Goal: Task Accomplishment & Management: Complete application form

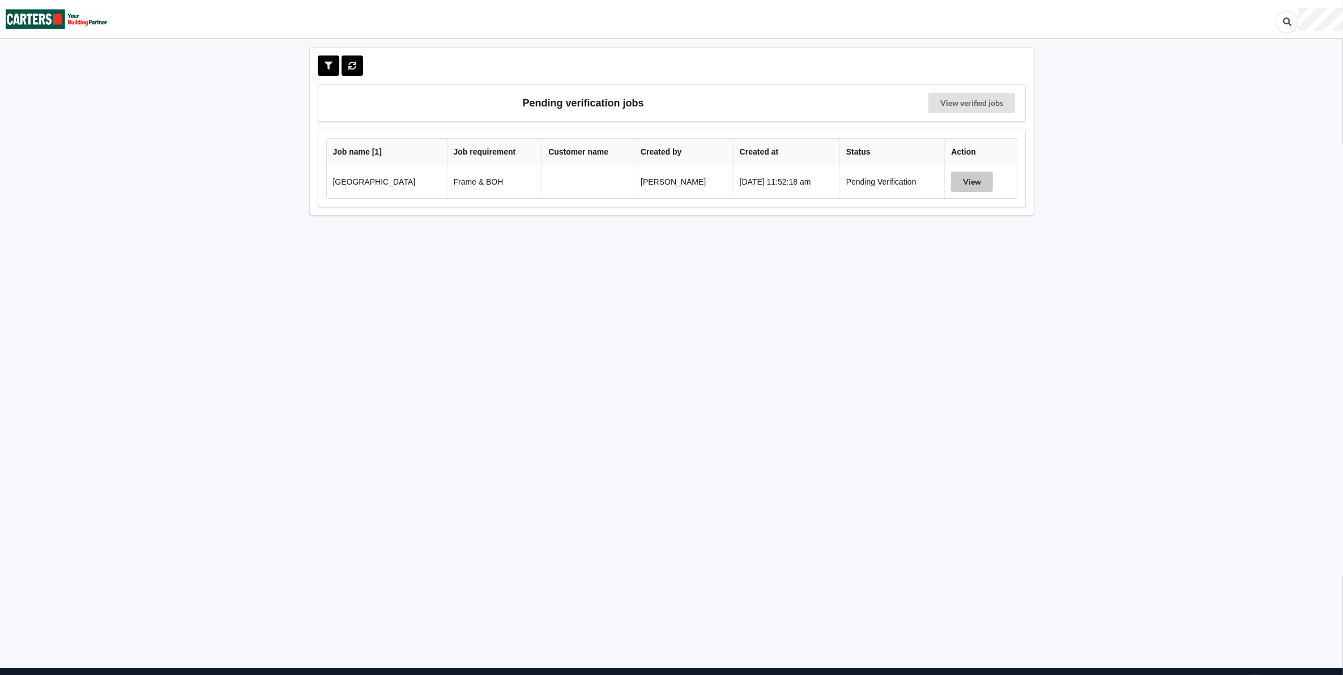
click at [980, 182] on button "View" at bounding box center [972, 182] width 42 height 20
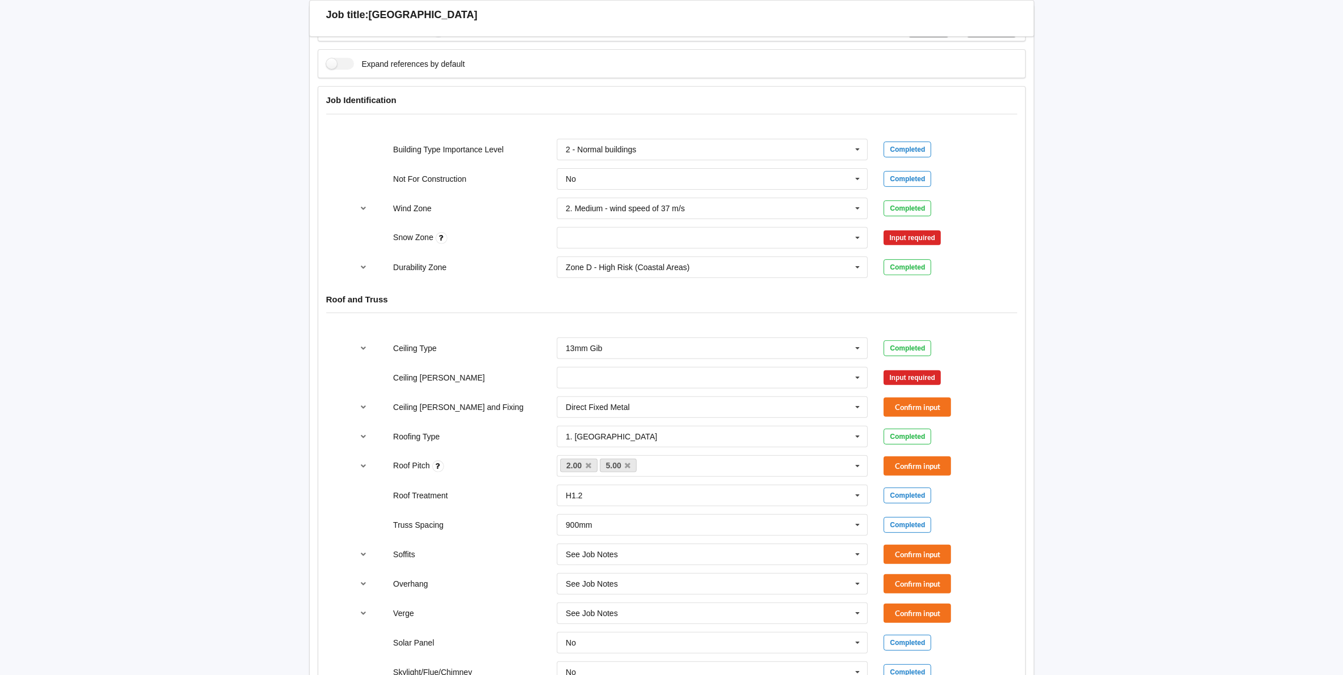
scroll to position [283, 0]
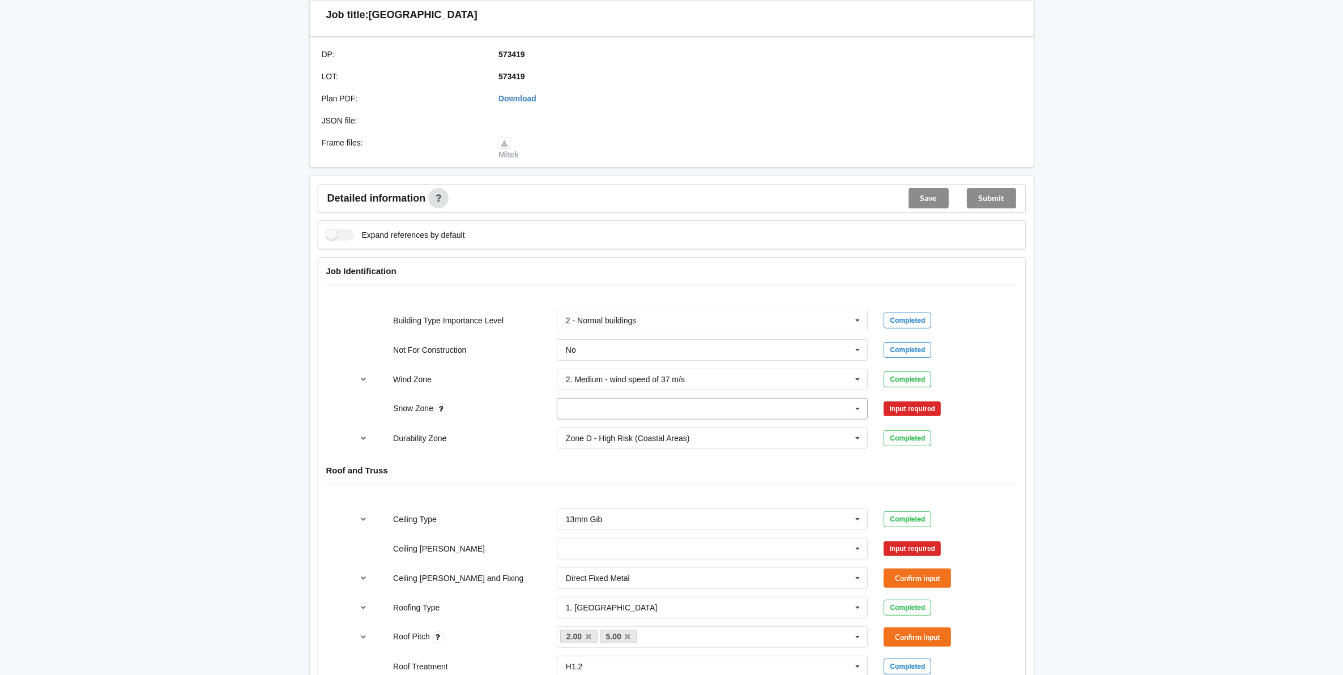
click at [856, 411] on icon at bounding box center [857, 409] width 17 height 21
click at [586, 434] on div "N0" at bounding box center [712, 429] width 310 height 21
click at [899, 409] on button "Confirm input" at bounding box center [916, 408] width 67 height 19
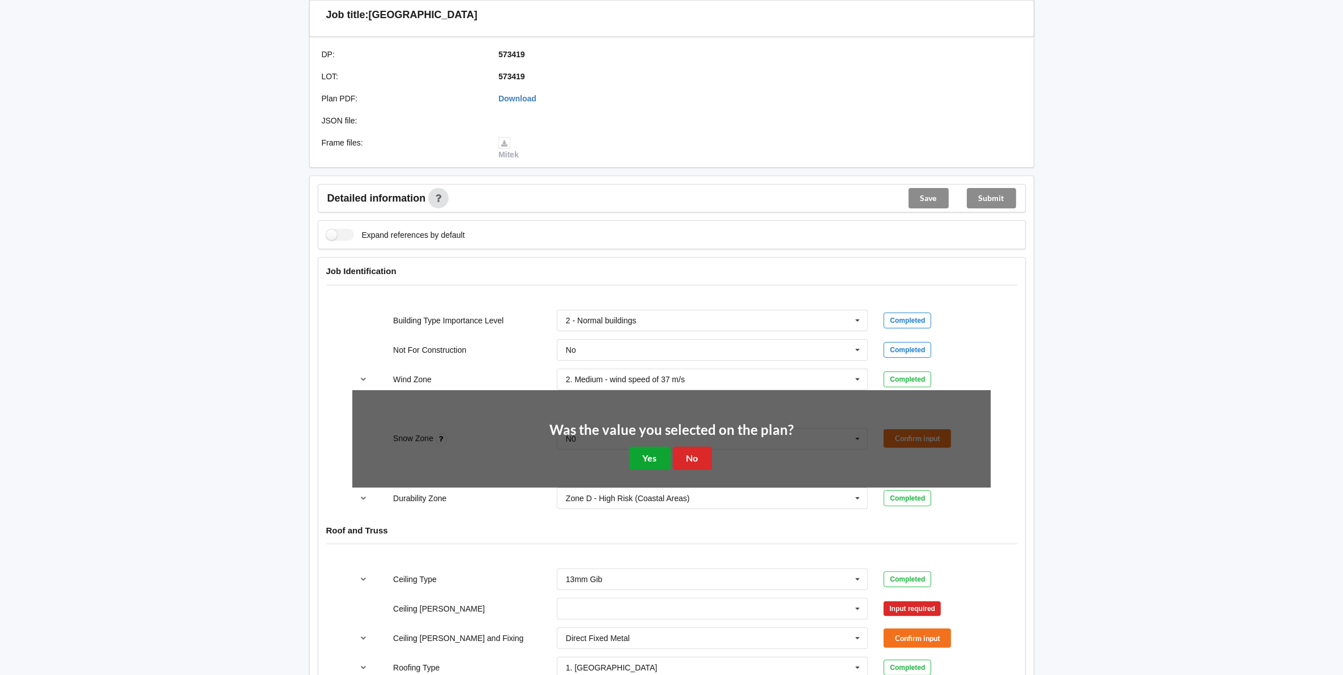
click at [638, 458] on button "Yes" at bounding box center [649, 458] width 41 height 23
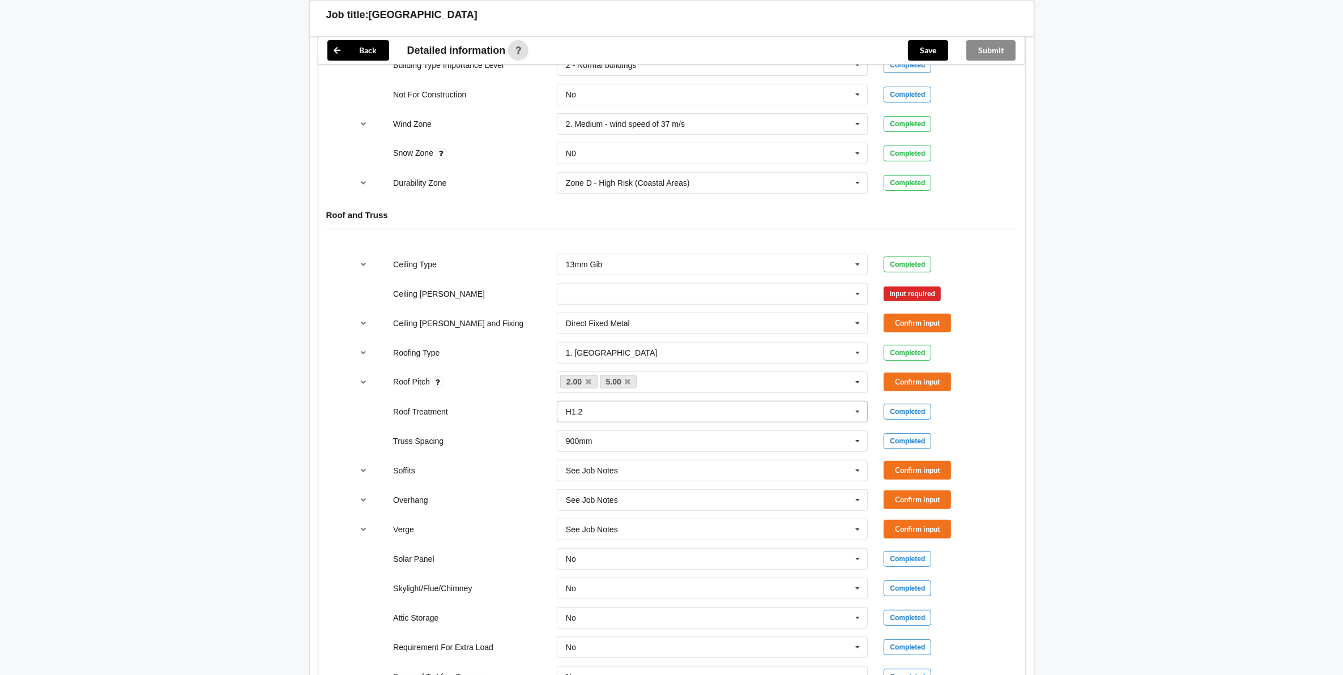
scroll to position [566, 0]
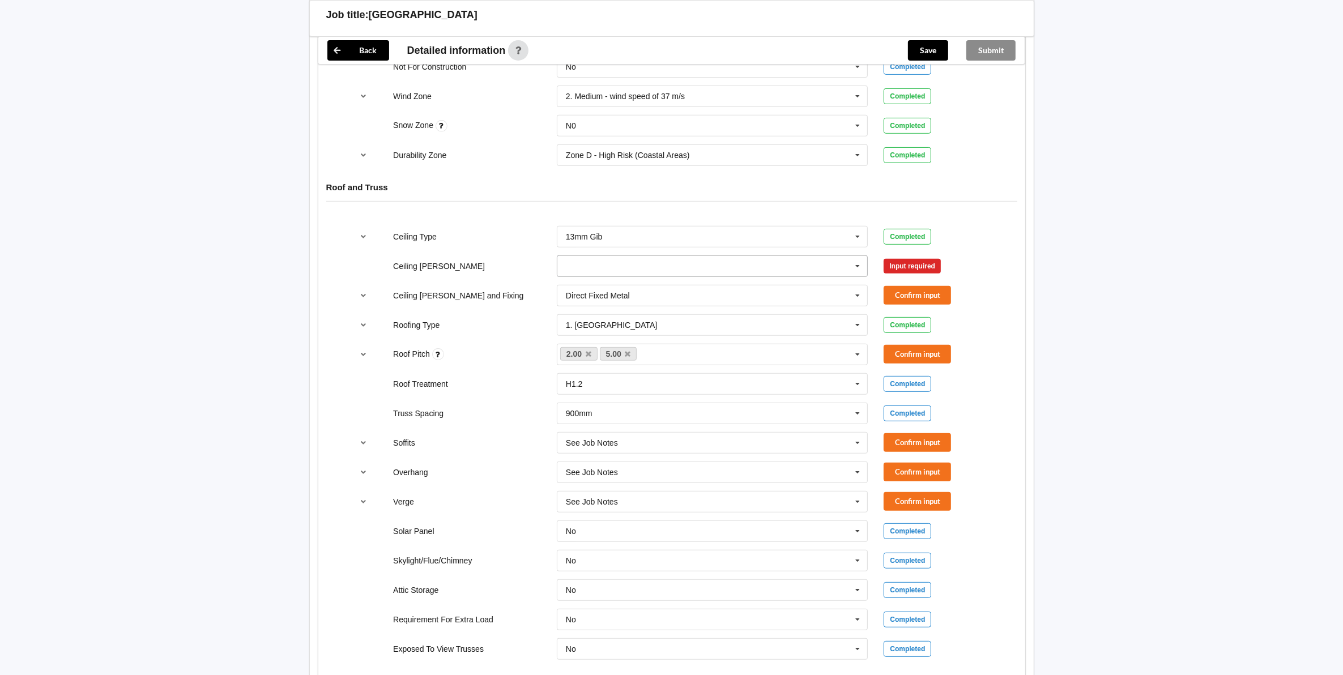
click at [578, 270] on input "text" at bounding box center [713, 266] width 310 height 20
drag, startPoint x: 579, startPoint y: 336, endPoint x: 589, endPoint y: 309, distance: 28.5
click at [583, 320] on div "400mm 450mm 600mm See Job Notes" at bounding box center [712, 318] width 311 height 84
click at [578, 327] on span "600mm" at bounding box center [579, 329] width 27 height 9
click at [915, 263] on button "Confirm input" at bounding box center [916, 266] width 67 height 19
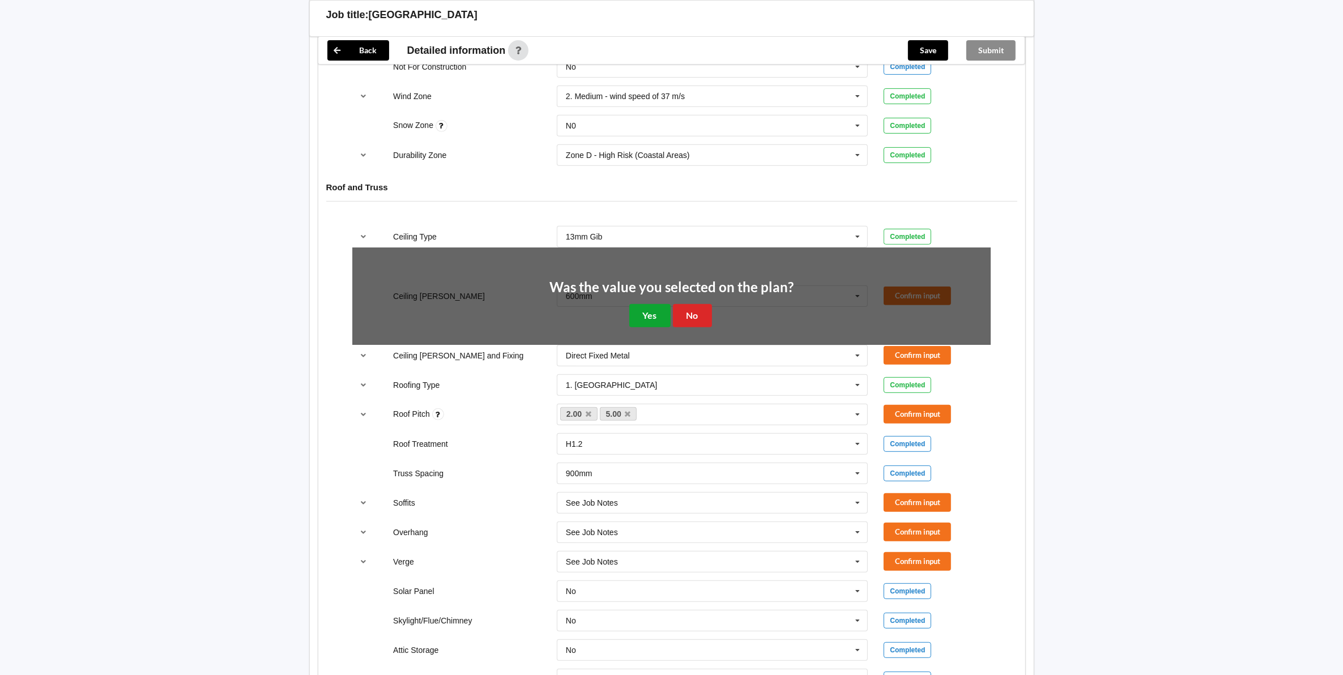
click at [661, 311] on button "Yes" at bounding box center [649, 315] width 41 height 23
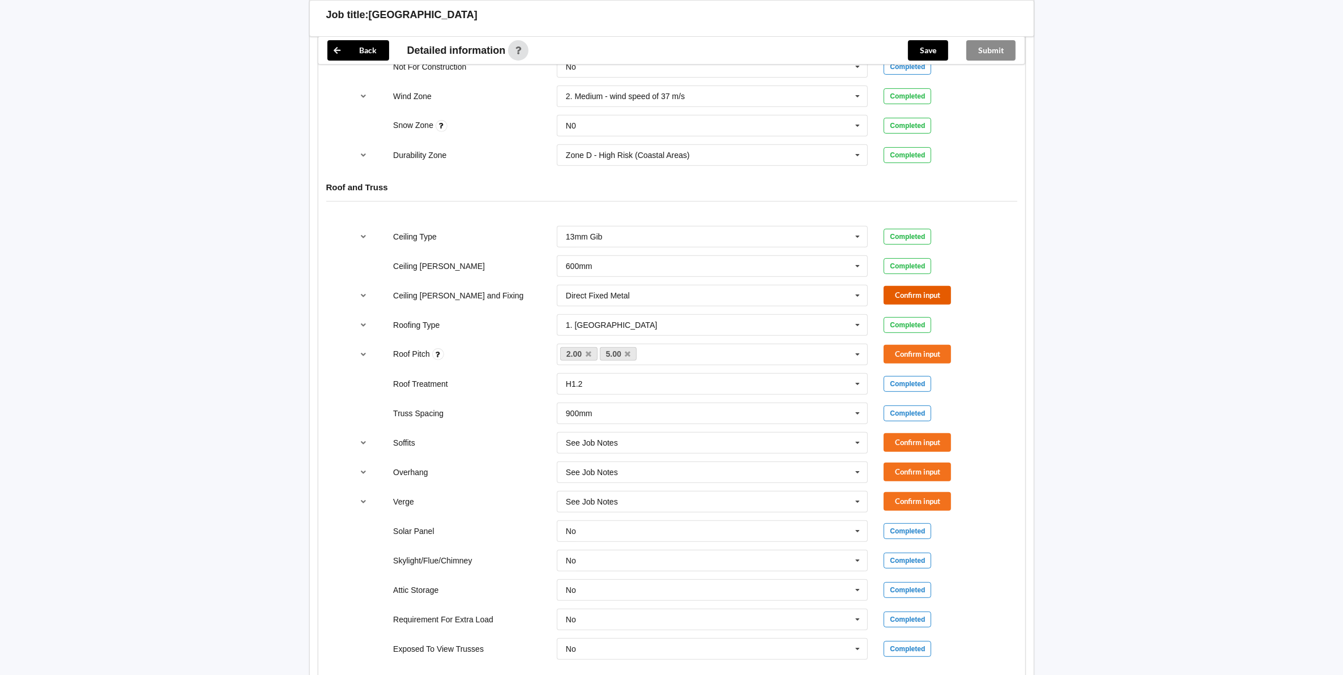
click at [912, 294] on button "Confirm input" at bounding box center [916, 295] width 67 height 19
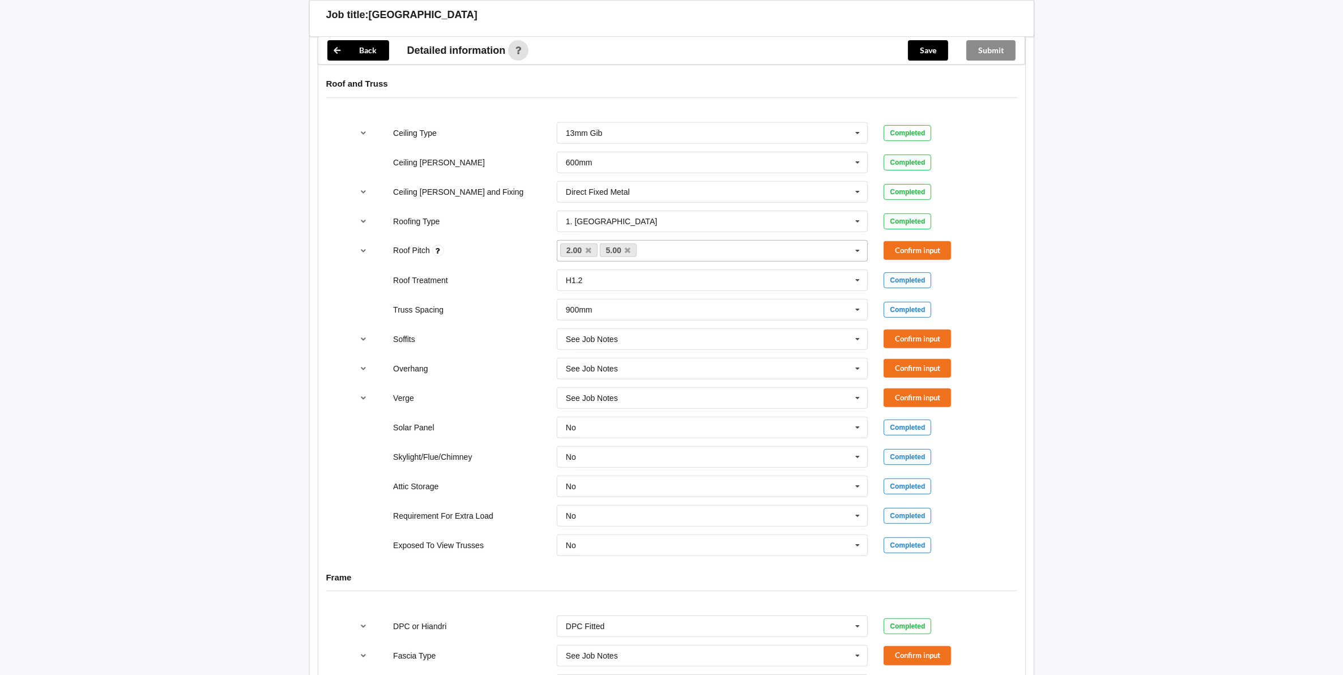
scroll to position [637, 0]
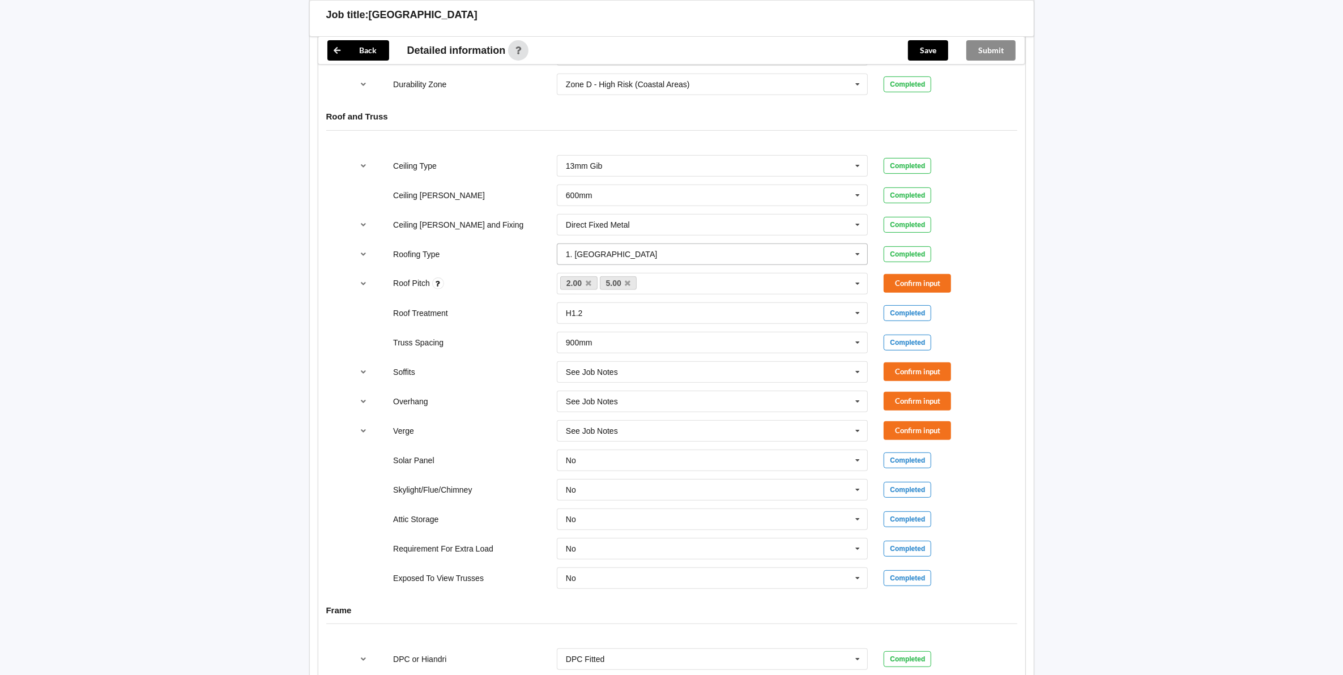
click at [854, 258] on icon at bounding box center [857, 254] width 17 height 21
click at [597, 392] on span "See Job Notes" at bounding box center [592, 393] width 52 height 9
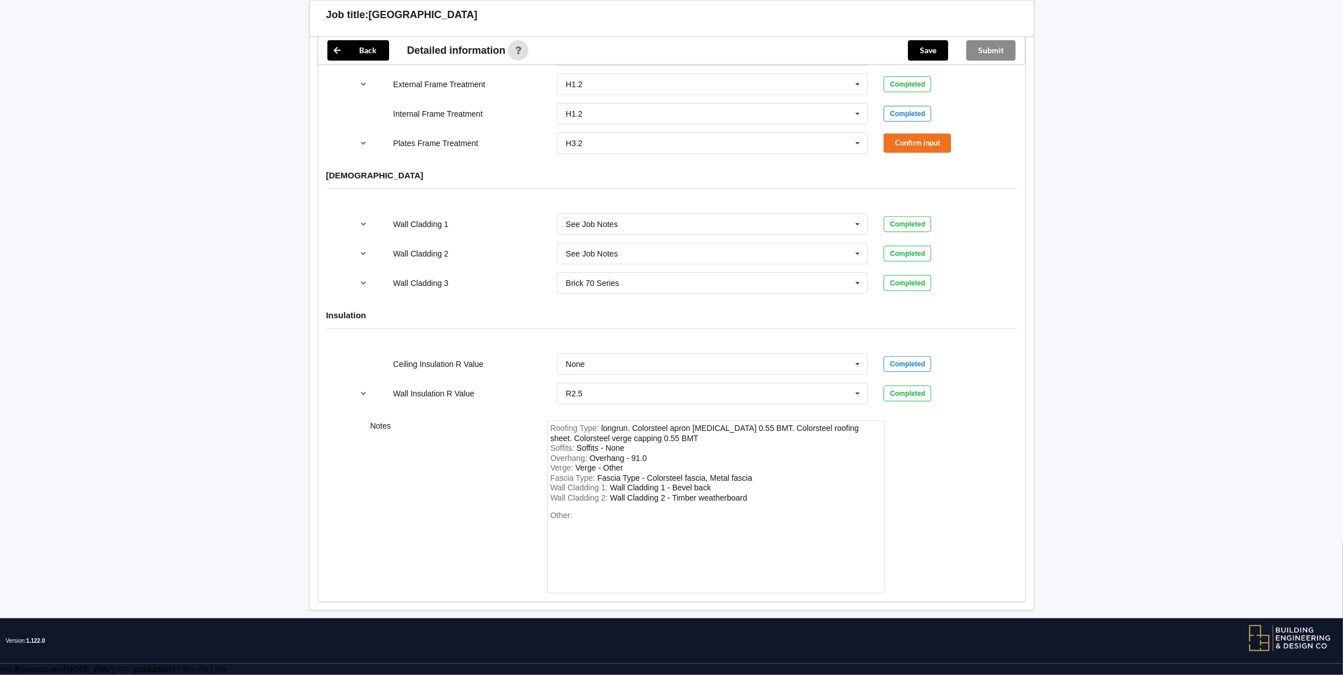
scroll to position [1341, 0]
click at [762, 497] on div "Wall Cladding 2 : Wall Cladding 2 - Timber weatherboard" at bounding box center [715, 498] width 331 height 10
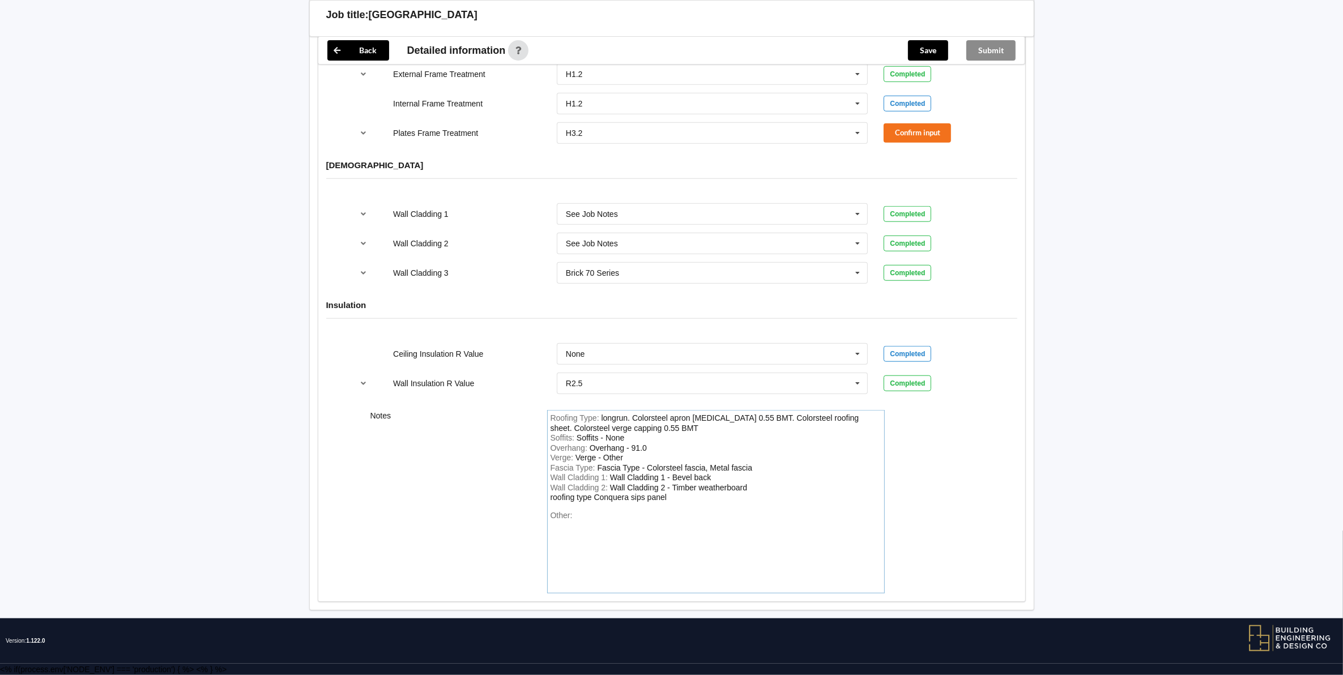
click at [675, 503] on div "Wall Cladding 2 : Wall Cladding 2 - Timber weatherboard roofing type Conquera s…" at bounding box center [715, 493] width 331 height 20
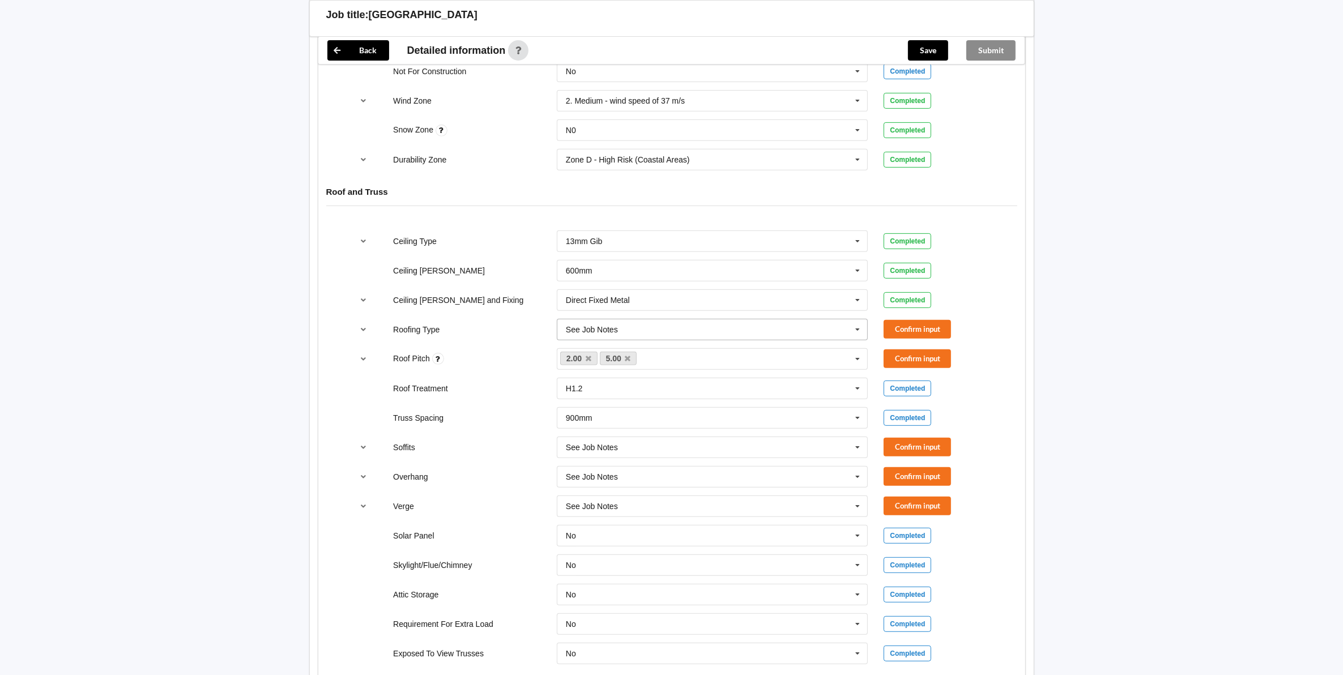
scroll to position [633, 0]
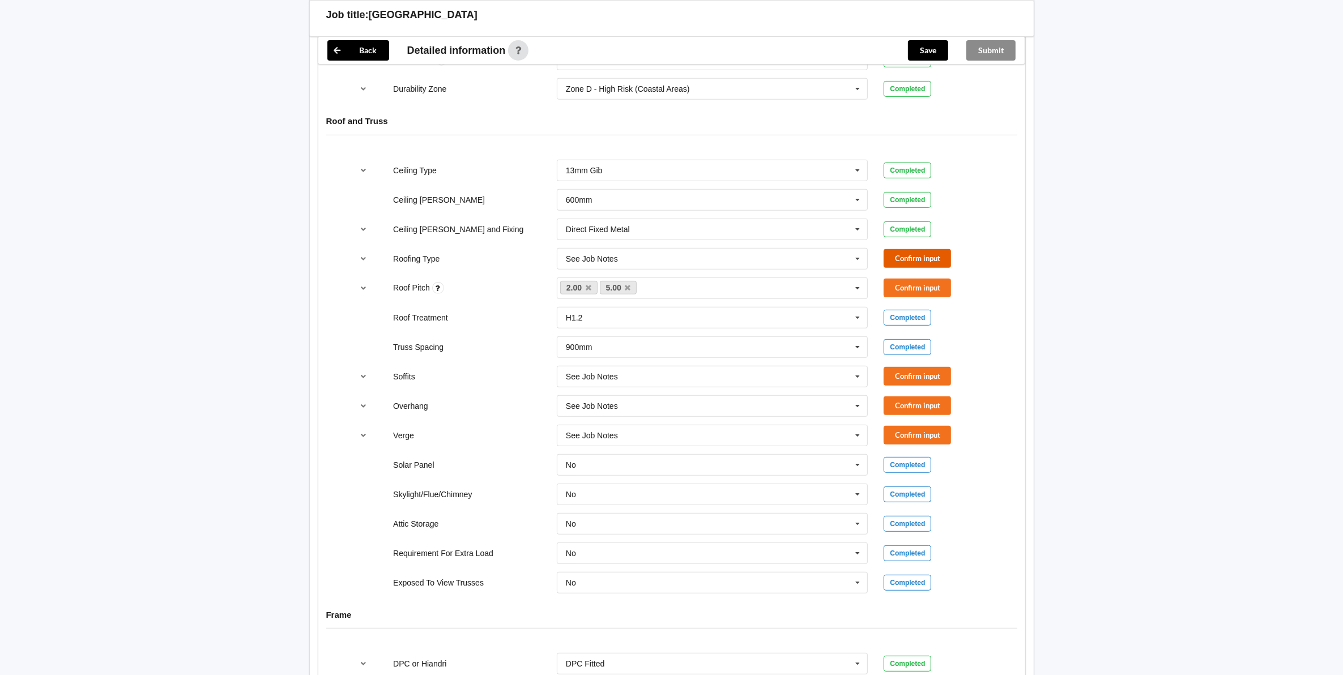
click at [910, 262] on button "Confirm input" at bounding box center [916, 258] width 67 height 19
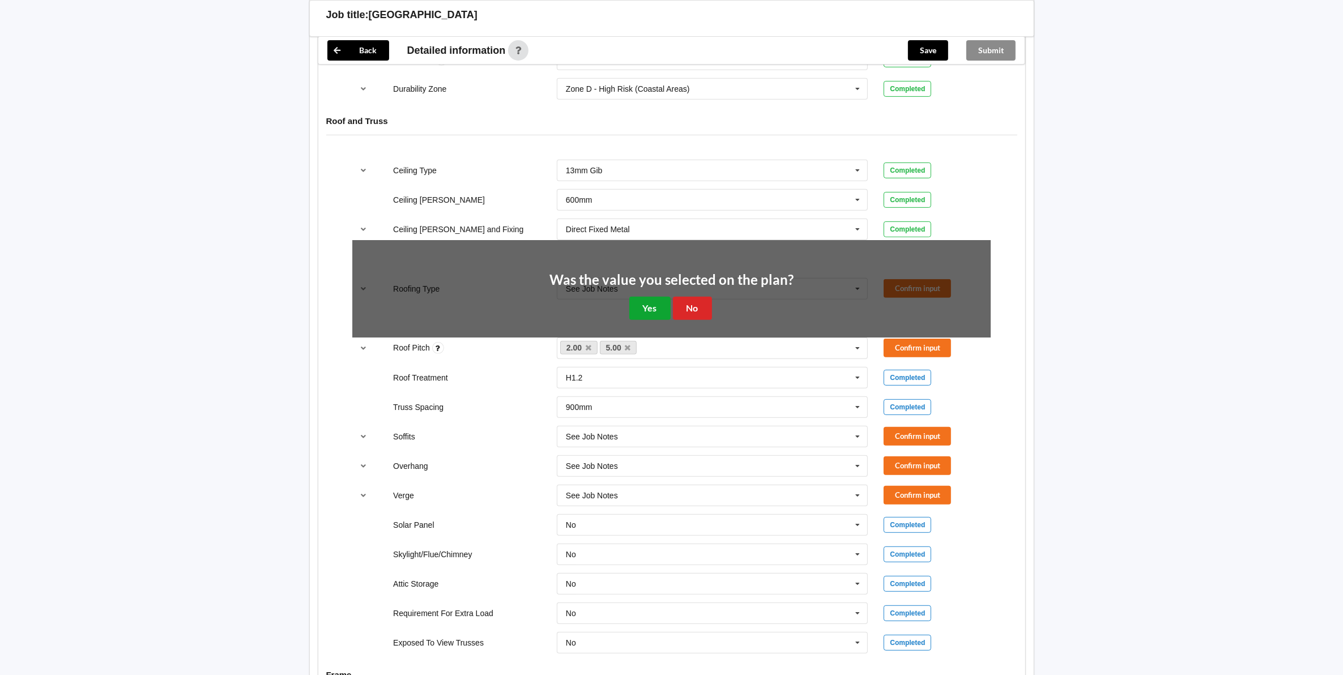
click at [638, 315] on button "Yes" at bounding box center [649, 308] width 41 height 23
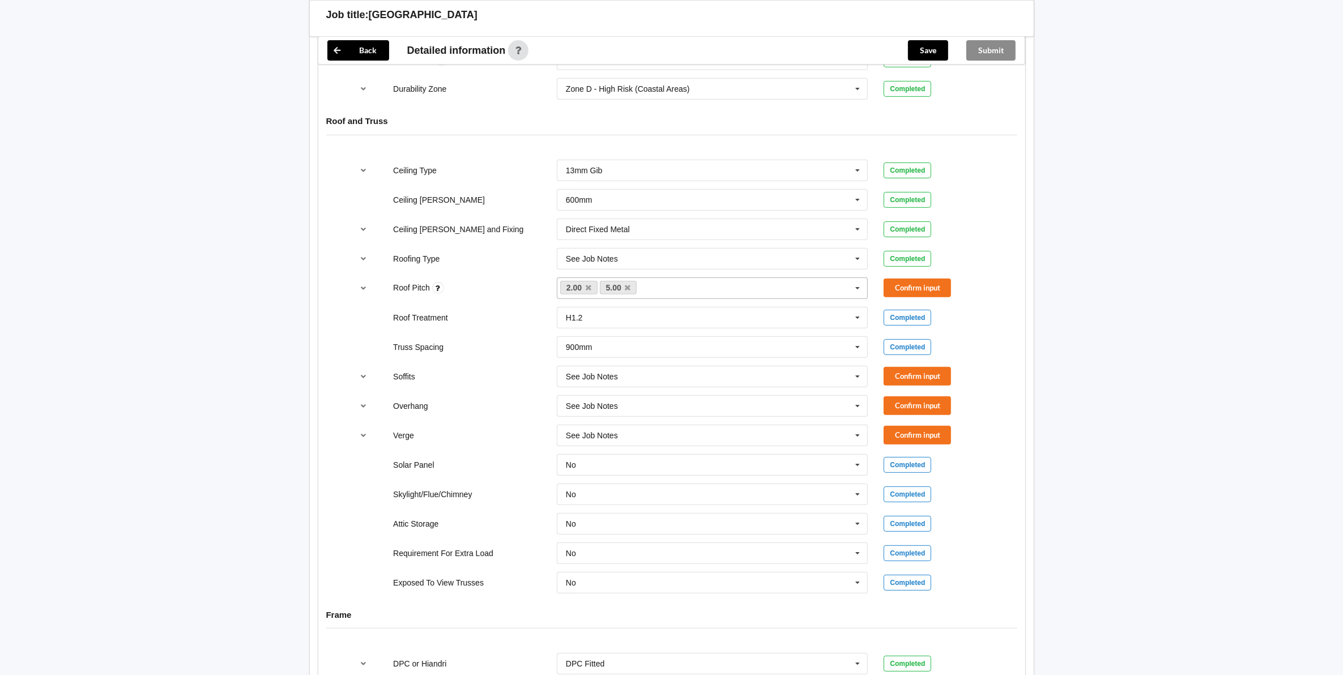
click at [856, 293] on icon at bounding box center [857, 288] width 17 height 21
click at [587, 311] on div "None" at bounding box center [712, 308] width 310 height 21
click at [627, 290] on icon at bounding box center [628, 287] width 6 height 7
click at [586, 289] on icon at bounding box center [589, 287] width 6 height 7
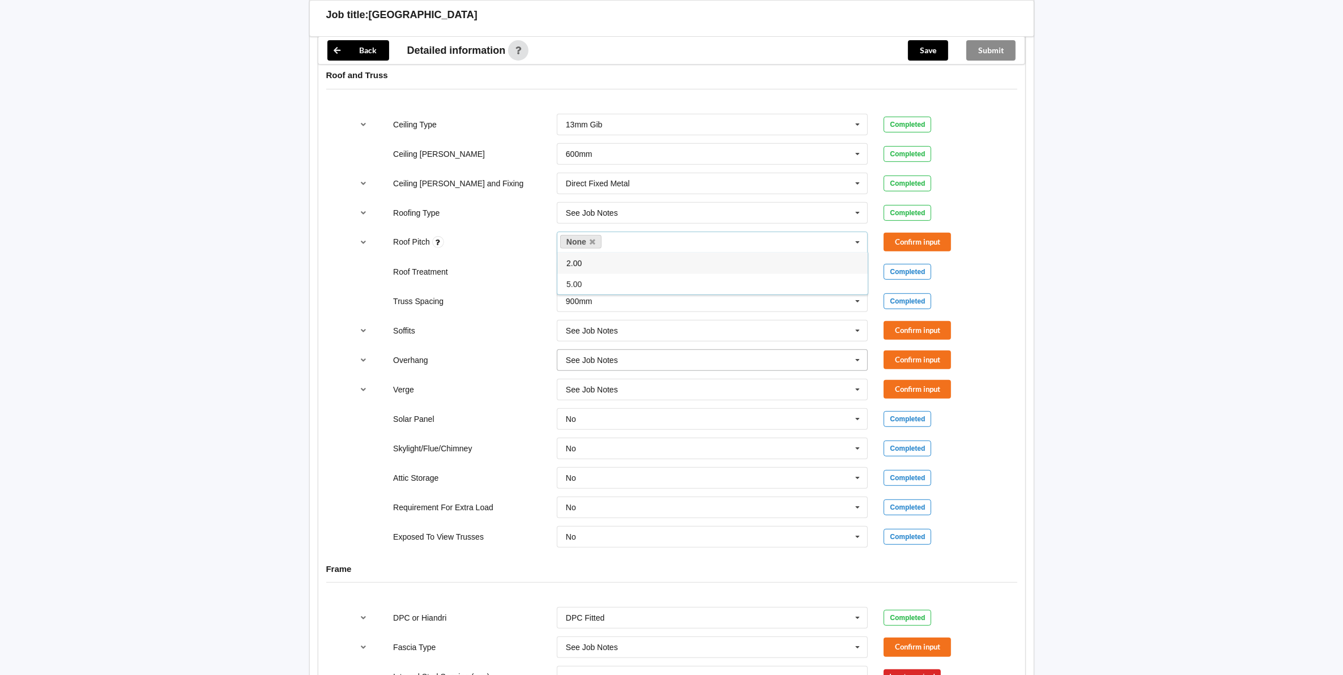
scroll to position [703, 0]
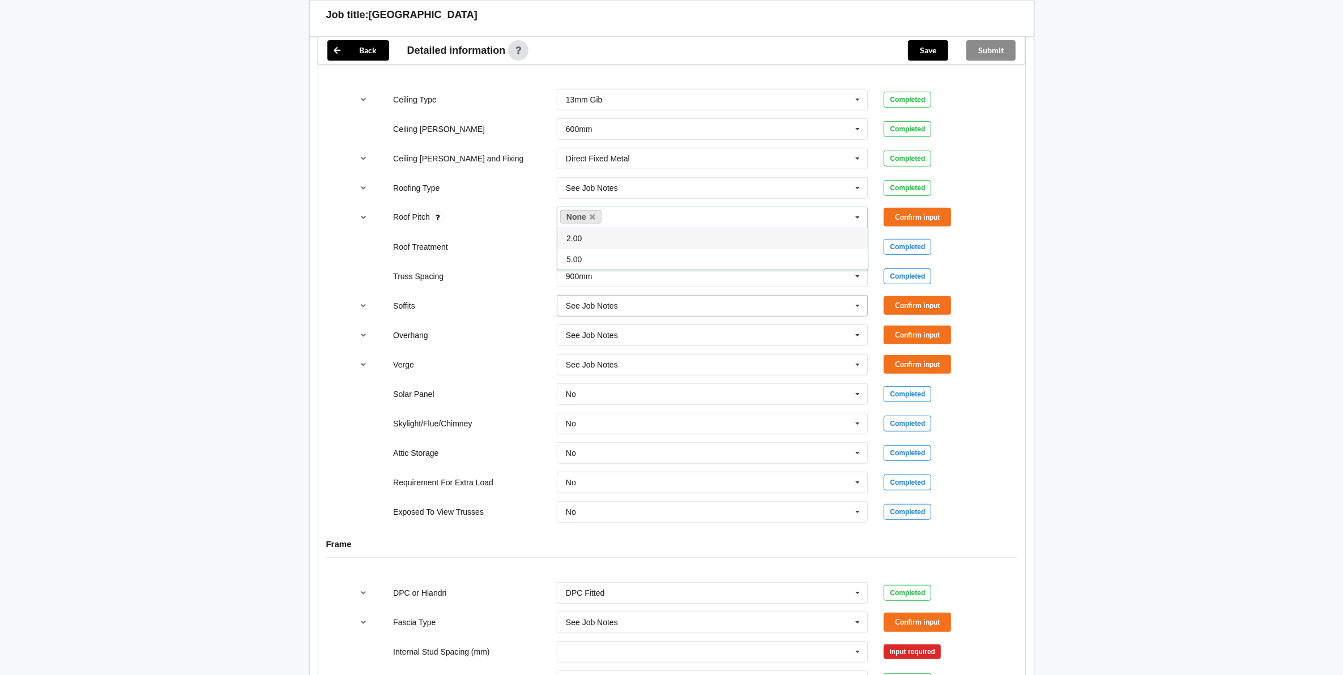
click at [858, 313] on icon at bounding box center [857, 306] width 17 height 21
drag, startPoint x: 1081, startPoint y: 313, endPoint x: 981, endPoint y: 300, distance: 100.0
click at [1079, 310] on div "Back Delete Job title: 6A FIFESHIRE STREET [GEOGRAPHIC_DATA] Customer name : Sp…" at bounding box center [671, 299] width 1343 height 2004
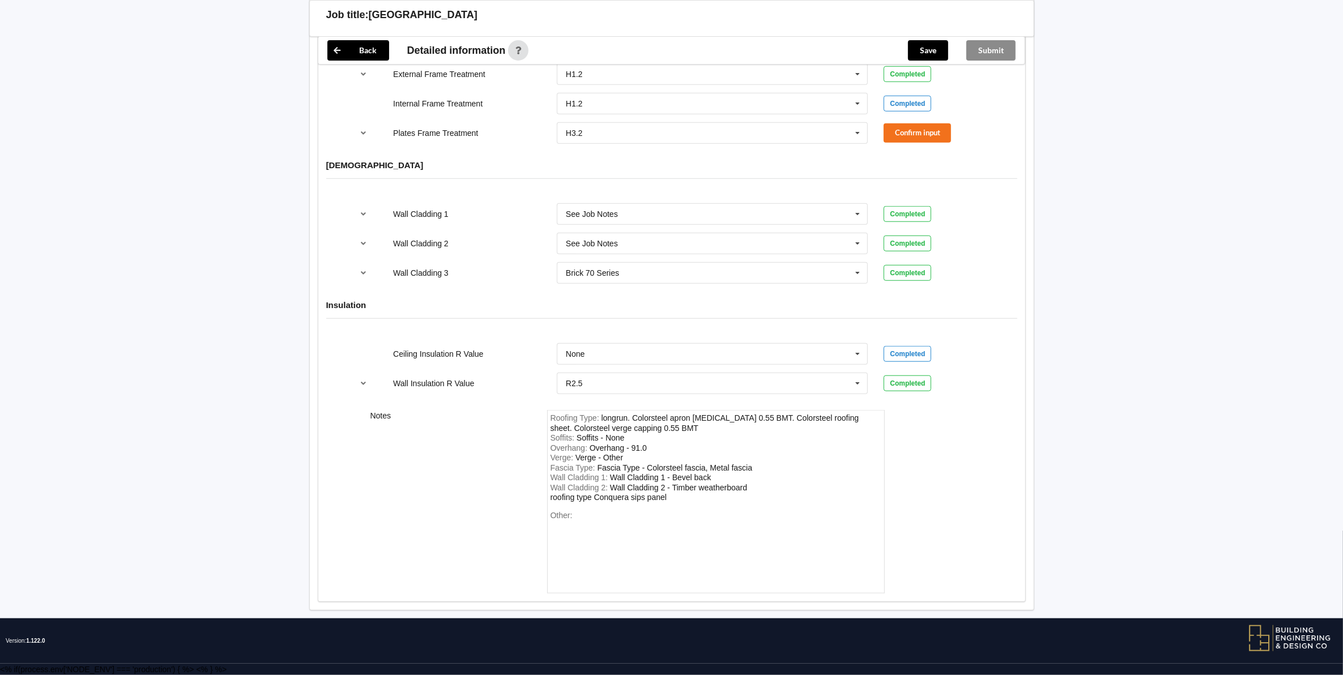
scroll to position [1351, 0]
click at [689, 500] on div "Wall Cladding 2 : Wall Cladding 2 - Timber weatherboard roofing type Conquera s…" at bounding box center [715, 493] width 331 height 20
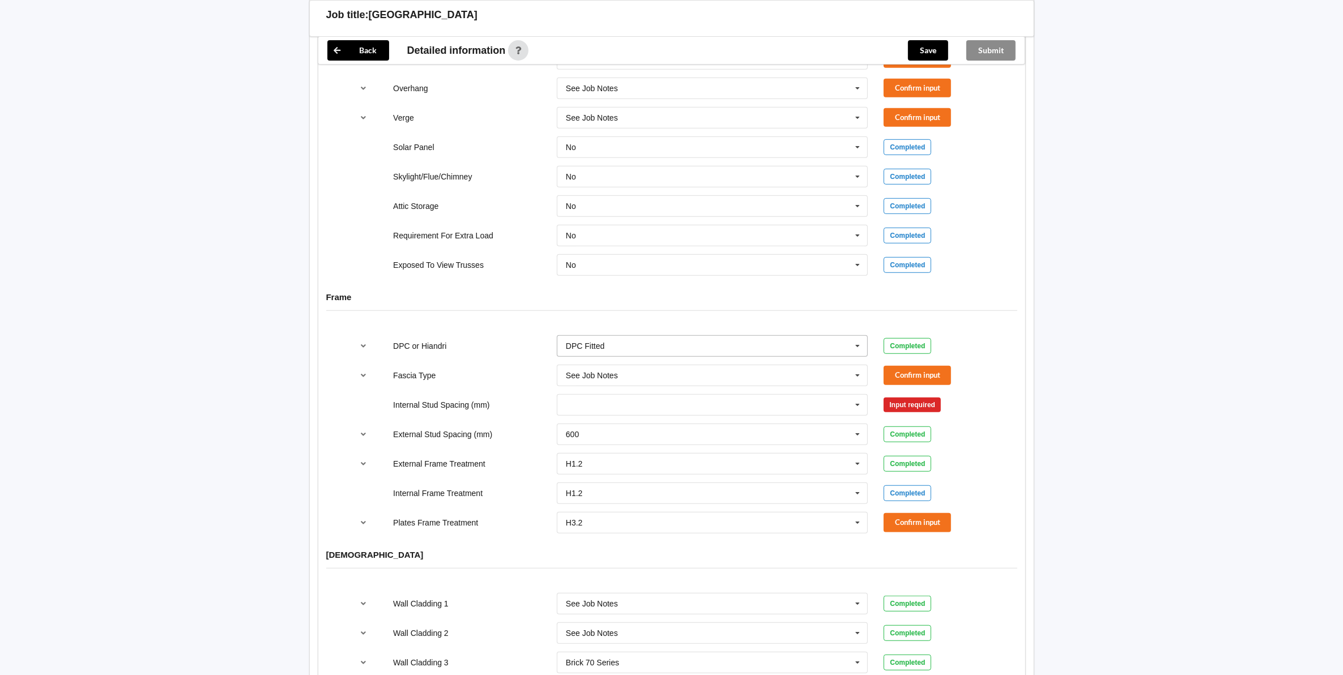
scroll to position [997, 0]
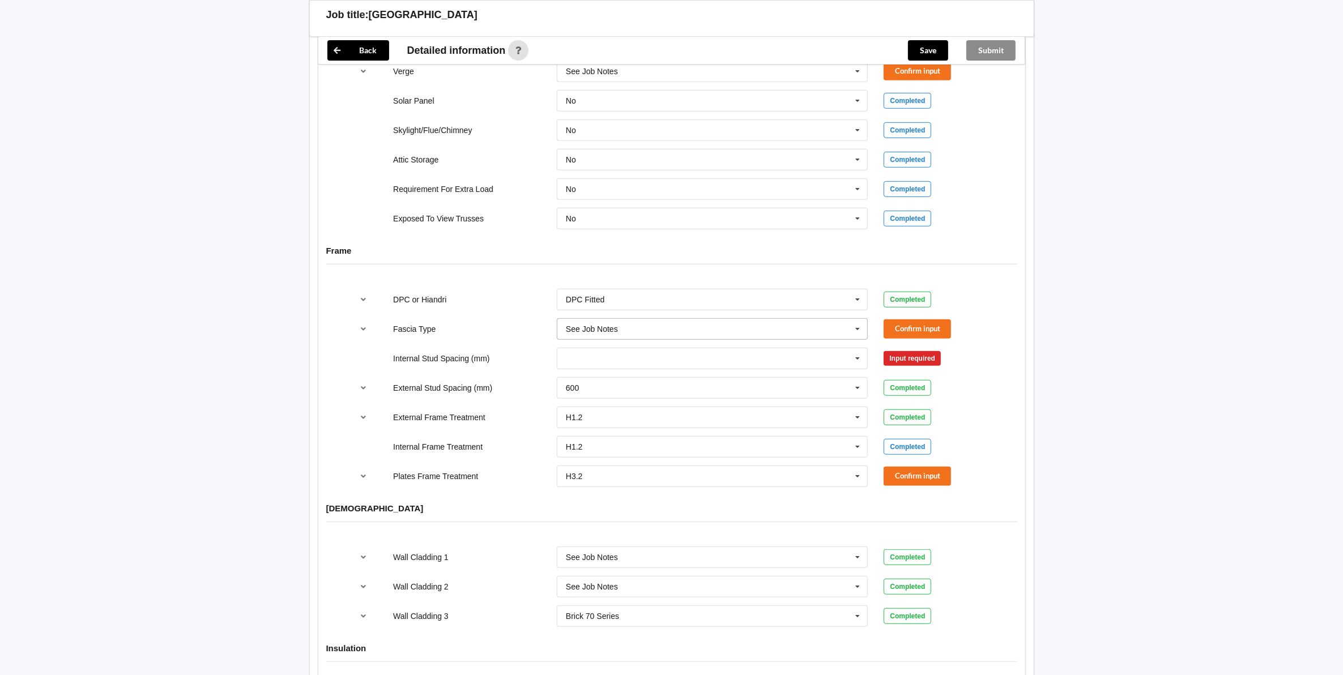
click at [856, 334] on icon at bounding box center [857, 329] width 17 height 21
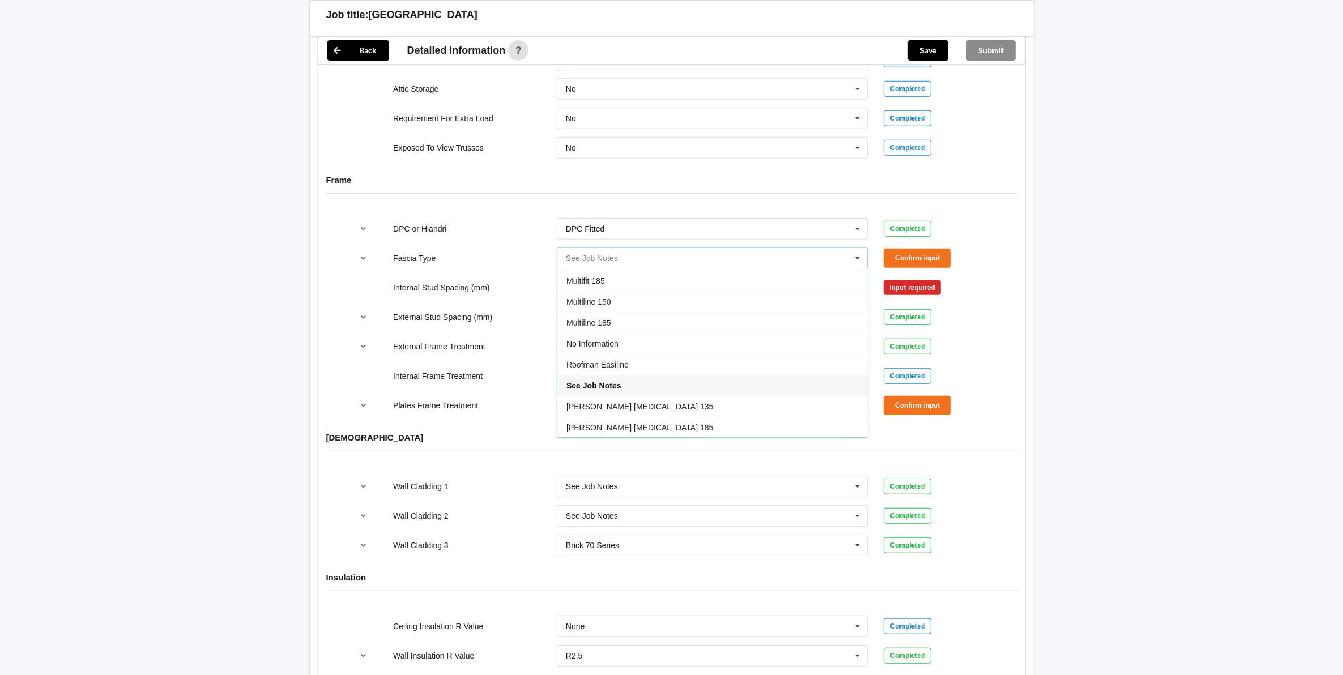
scroll to position [338, 0]
click at [607, 369] on span "See Job Notes" at bounding box center [593, 364] width 54 height 9
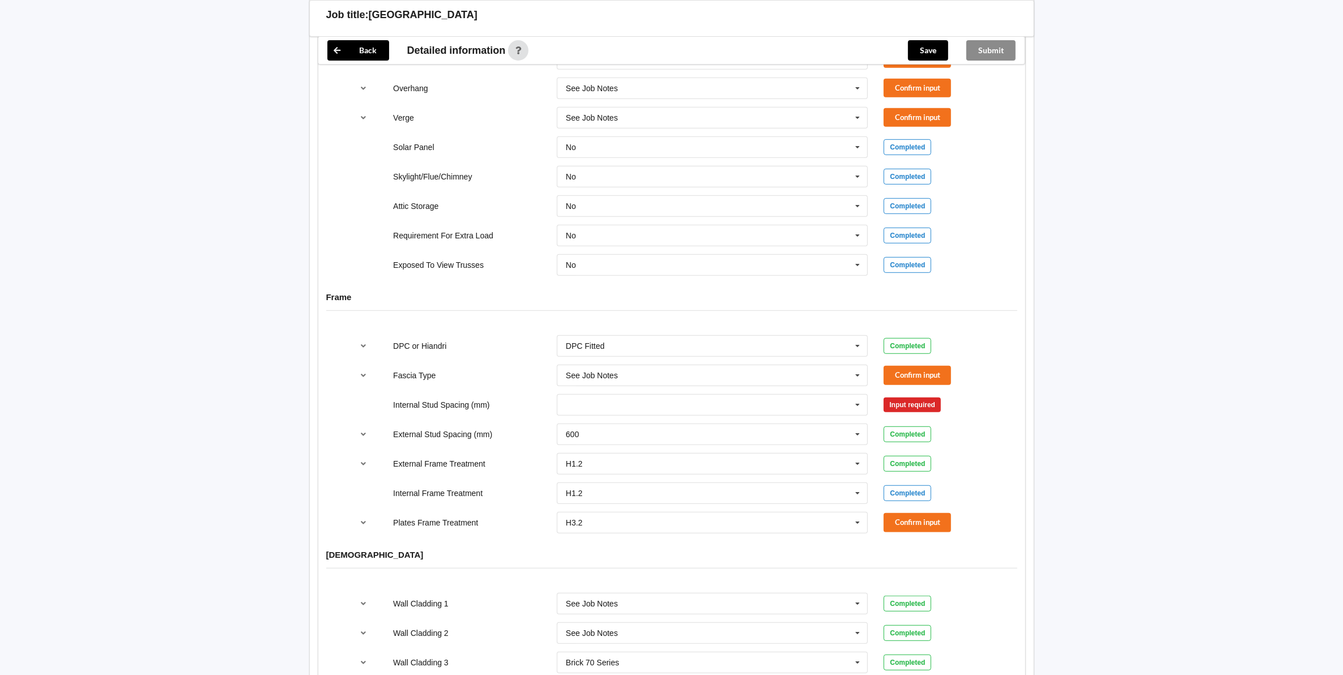
scroll to position [926, 0]
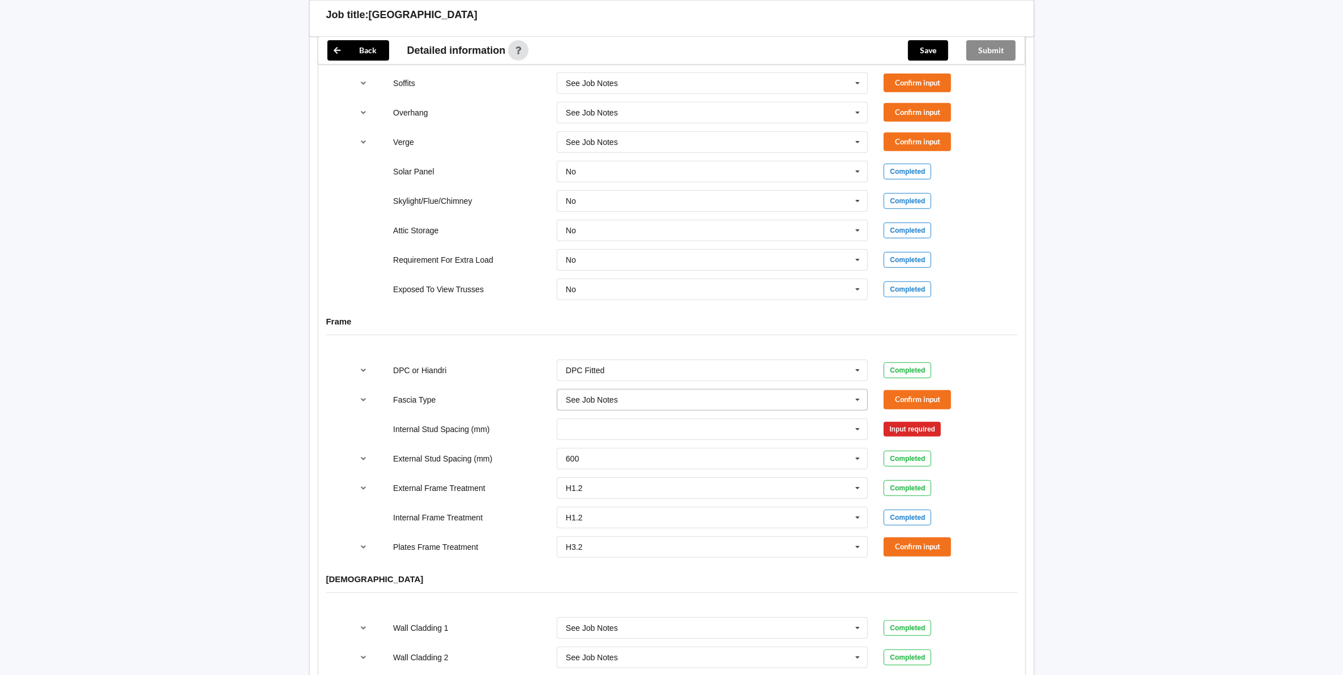
click at [856, 408] on icon at bounding box center [857, 400] width 17 height 21
click at [609, 509] on span "See Job Notes" at bounding box center [593, 505] width 54 height 9
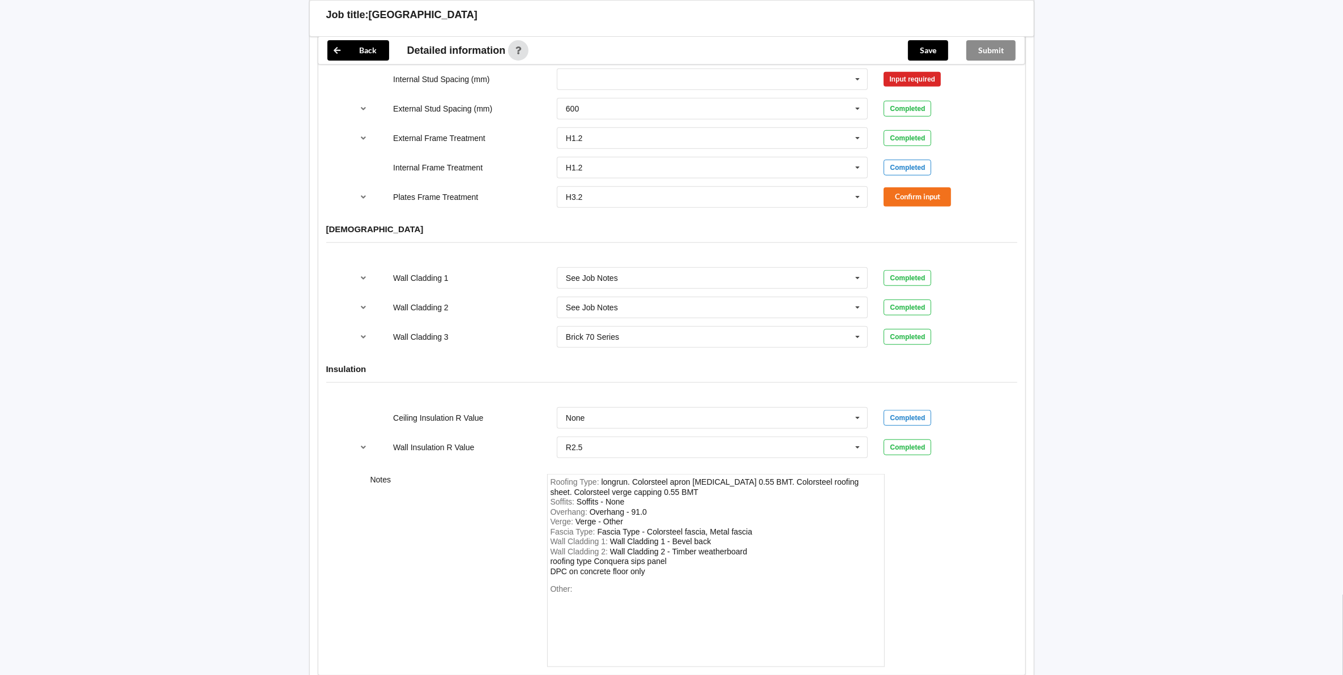
scroll to position [1280, 0]
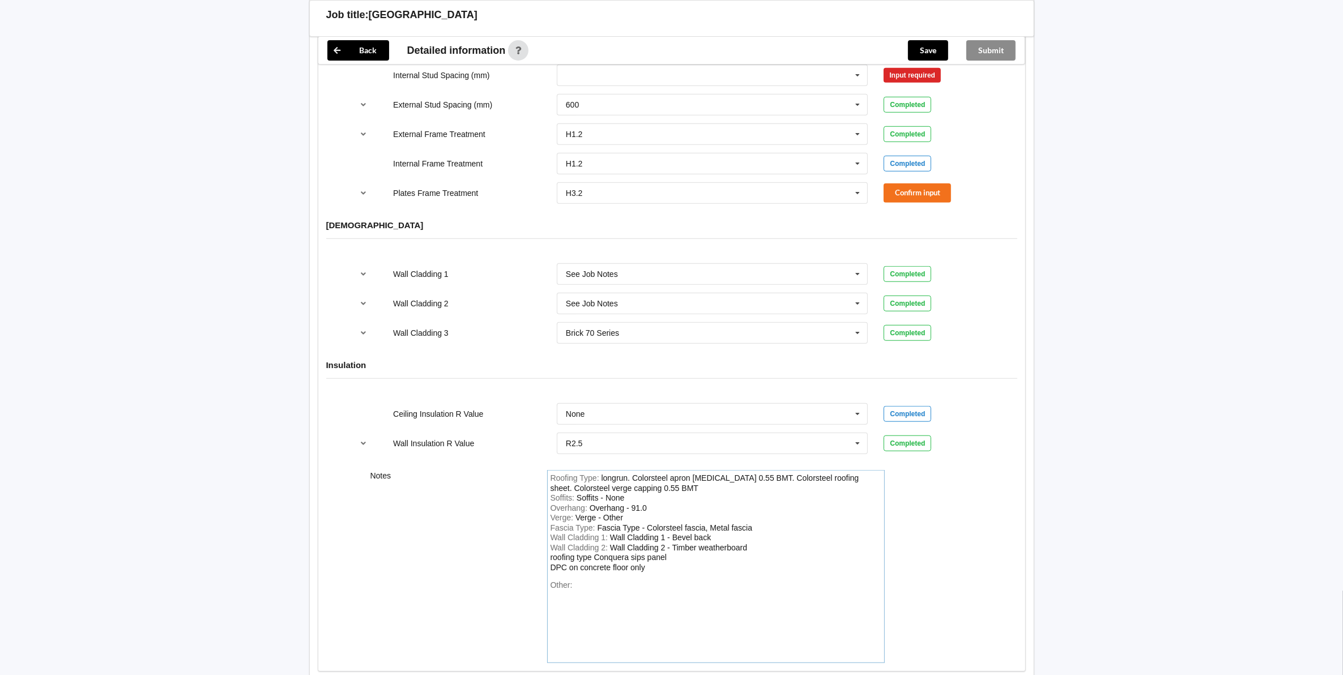
click at [663, 573] on div "Wall Cladding 2 : Wall Cladding 2 - Timber weatherboard roofing type Conquera s…" at bounding box center [715, 558] width 331 height 30
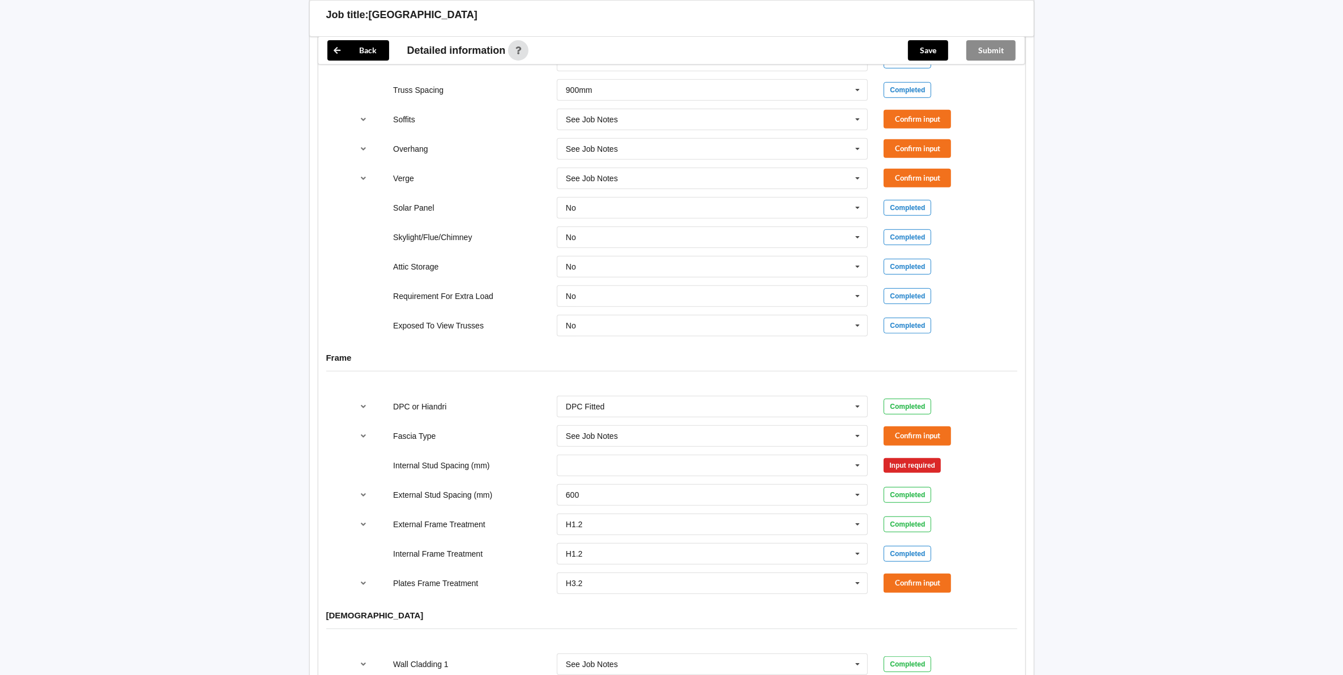
scroll to position [926, 0]
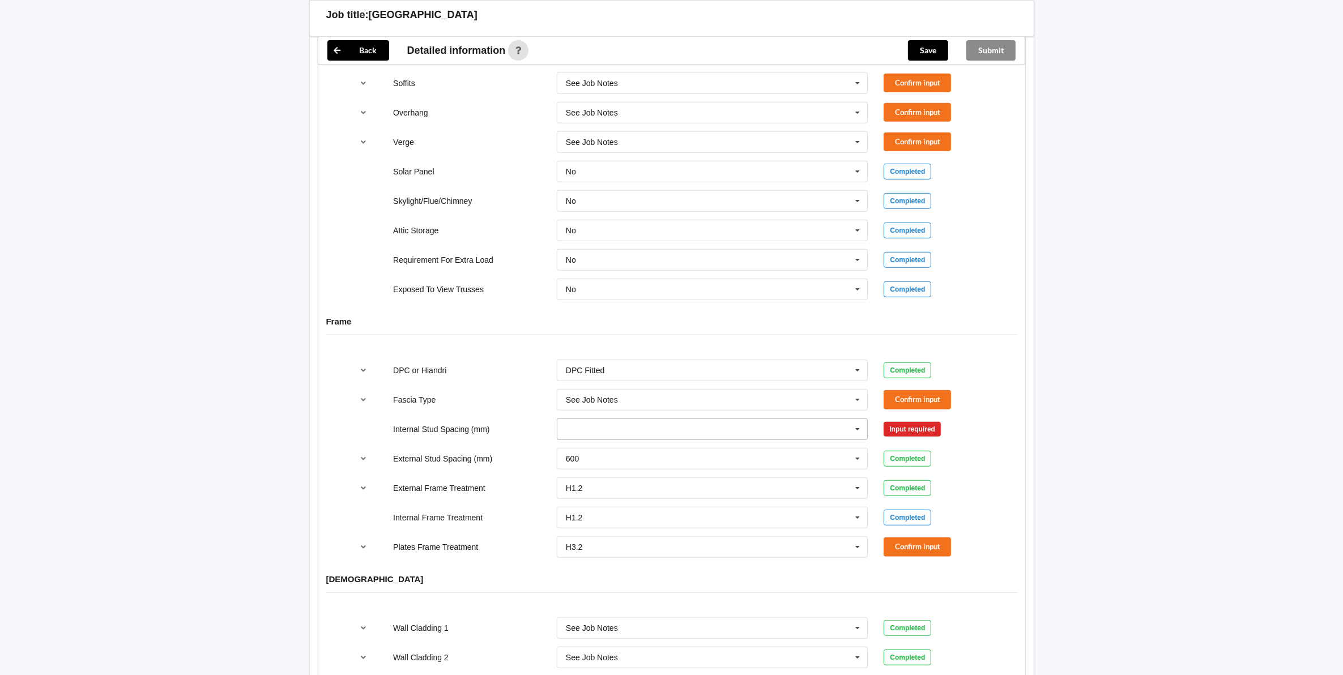
click at [570, 437] on input "text" at bounding box center [713, 429] width 310 height 20
click at [566, 539] on span "600" at bounding box center [572, 534] width 13 height 9
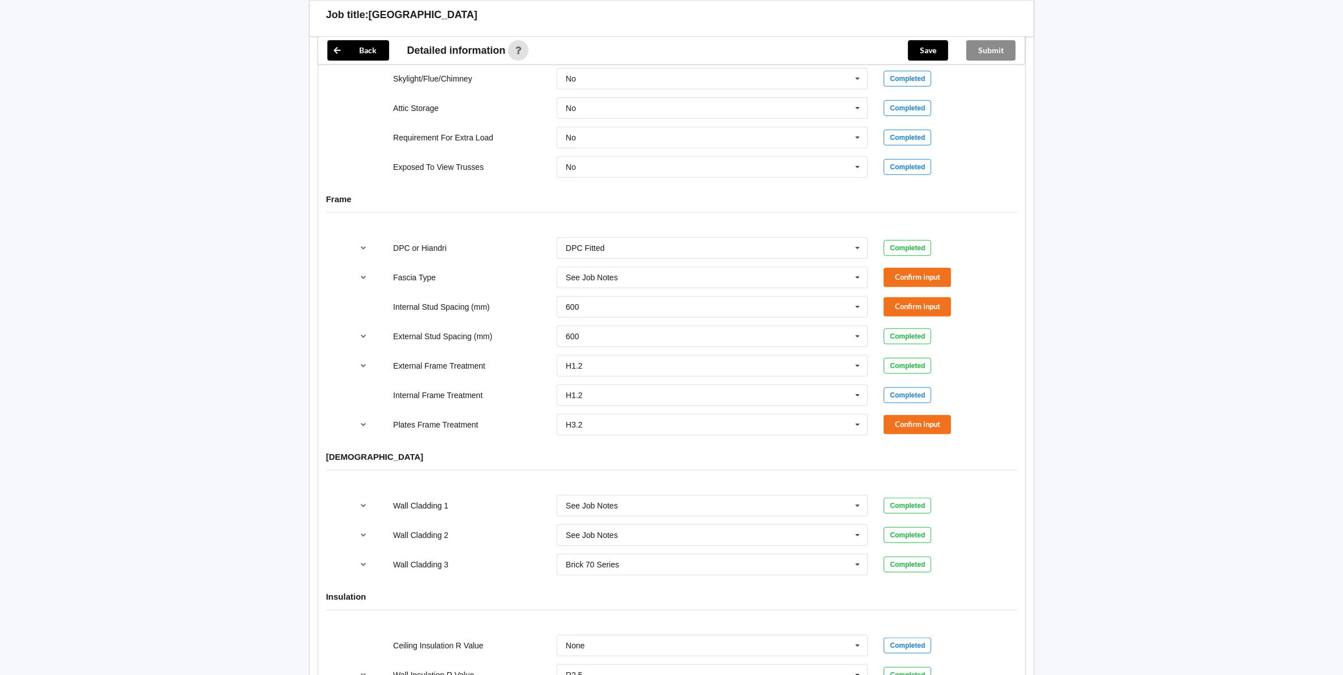
scroll to position [1068, 0]
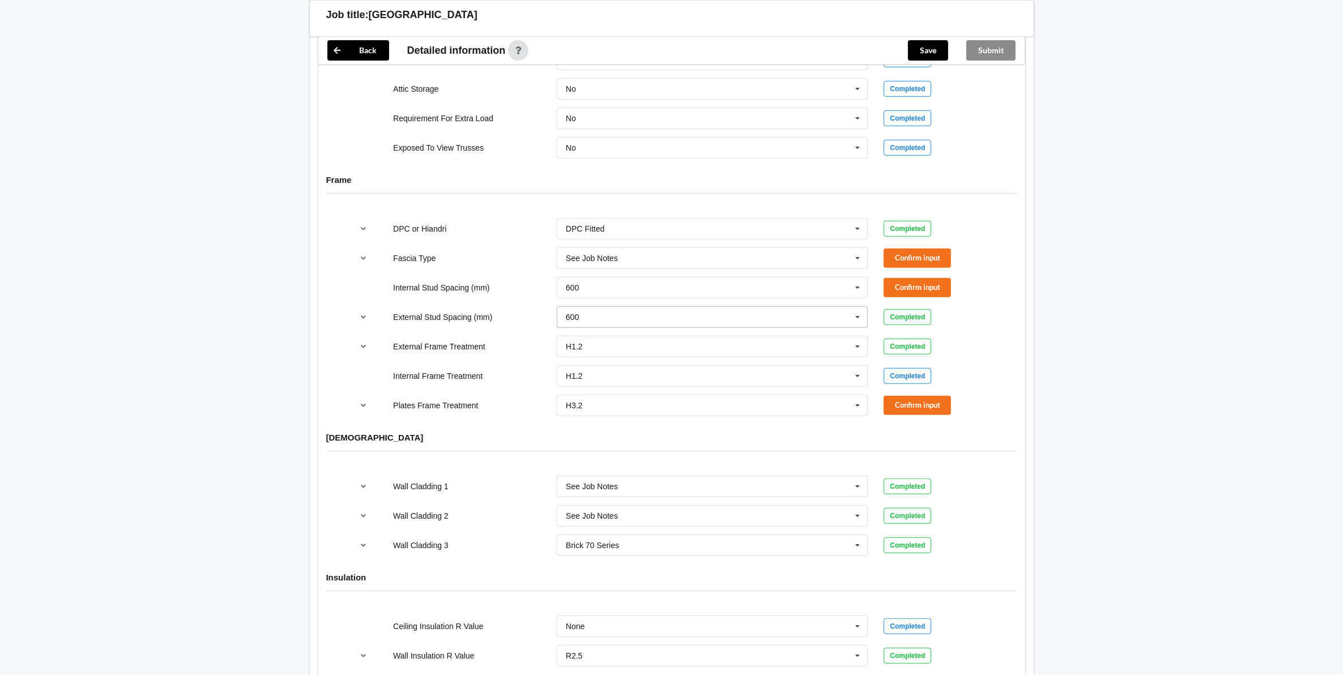
click at [855, 326] on icon at bounding box center [857, 317] width 17 height 21
click at [668, 467] on span "Multiple Values – See As Per Plan" at bounding box center [625, 463] width 119 height 9
drag, startPoint x: 593, startPoint y: 415, endPoint x: 601, endPoint y: 411, distance: 8.6
click at [596, 411] on input "text" at bounding box center [713, 405] width 310 height 20
click at [579, 431] on span "H1.2" at bounding box center [574, 426] width 17 height 9
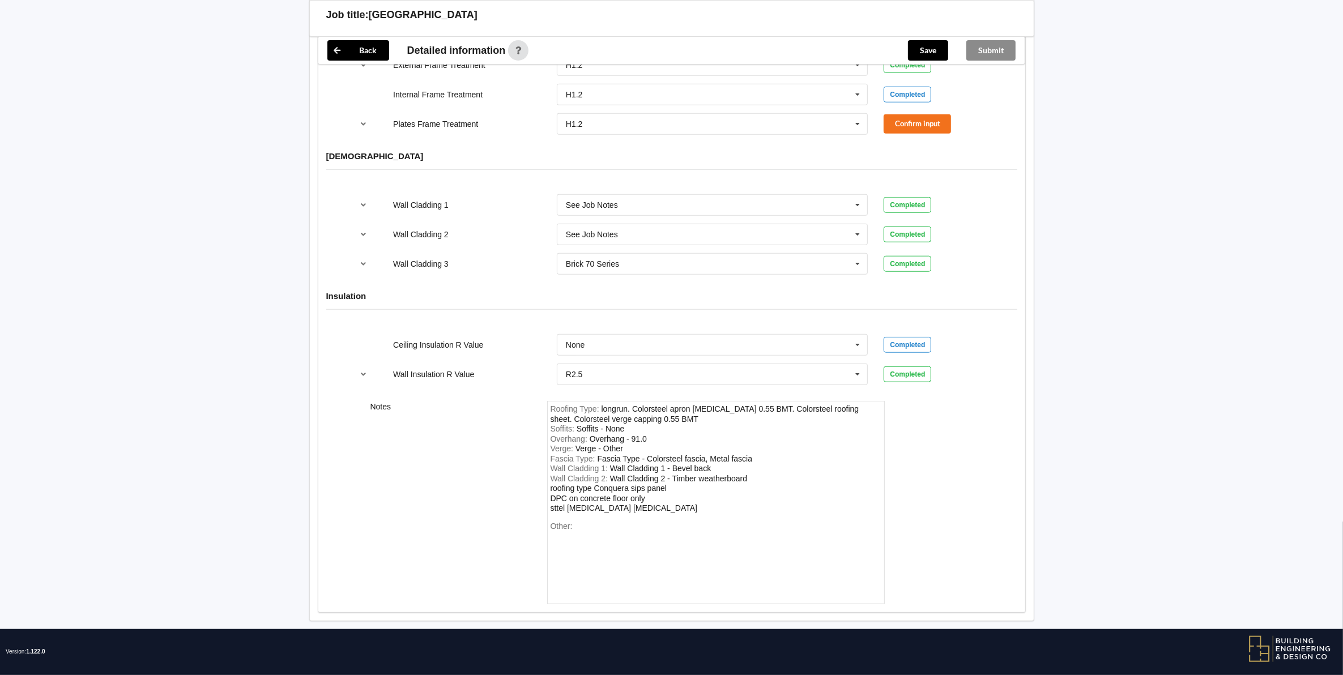
scroll to position [1351, 0]
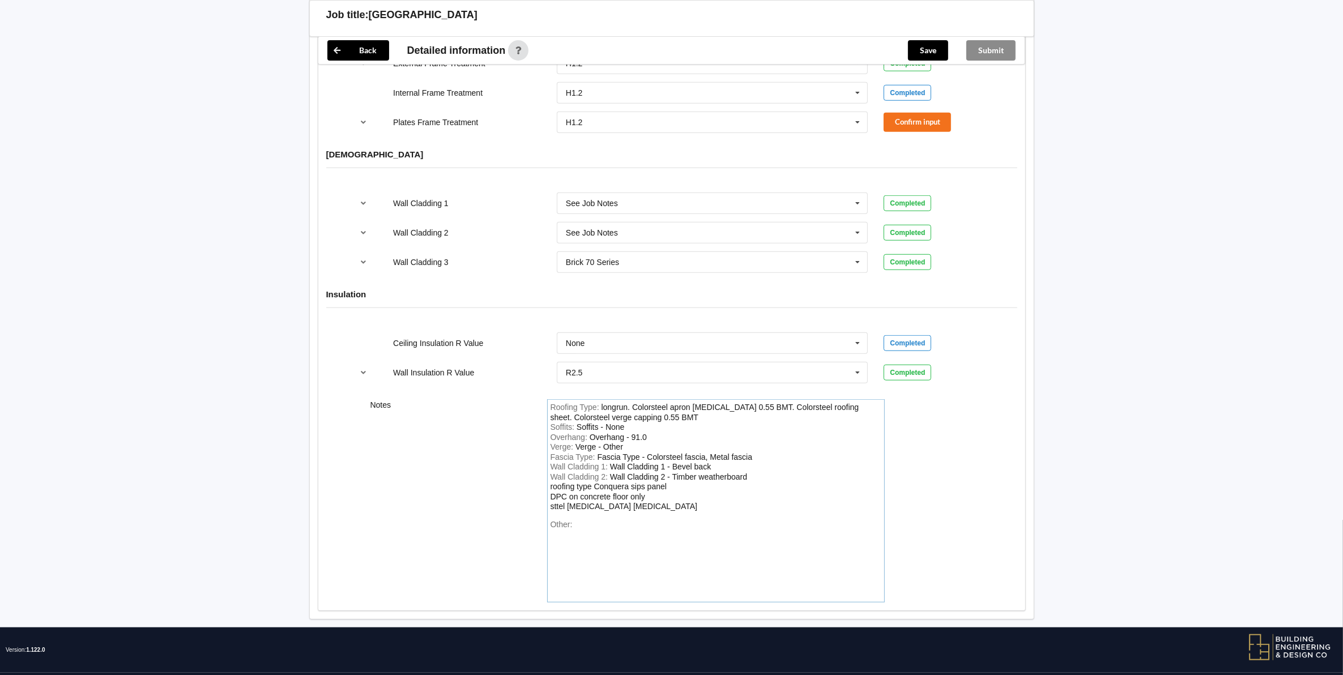
click at [717, 472] on div "Wall Cladding 1 : Wall Cladding 1 - Bevel back" at bounding box center [715, 467] width 331 height 10
click at [740, 471] on div "Wall Cladding 1 - innova duragroove wide" at bounding box center [683, 466] width 147 height 9
drag, startPoint x: 737, startPoint y: 480, endPoint x: 786, endPoint y: 476, distance: 49.4
click at [778, 472] on div "Wall Cladding 1 : Wall Cladding 1 - innova duragroove 400wide" at bounding box center [715, 467] width 331 height 10
click at [756, 487] on div "Wall Cladding 2 : Wall Cladding 2 - Timber weatherboard roofing type Conquera s…" at bounding box center [715, 492] width 331 height 40
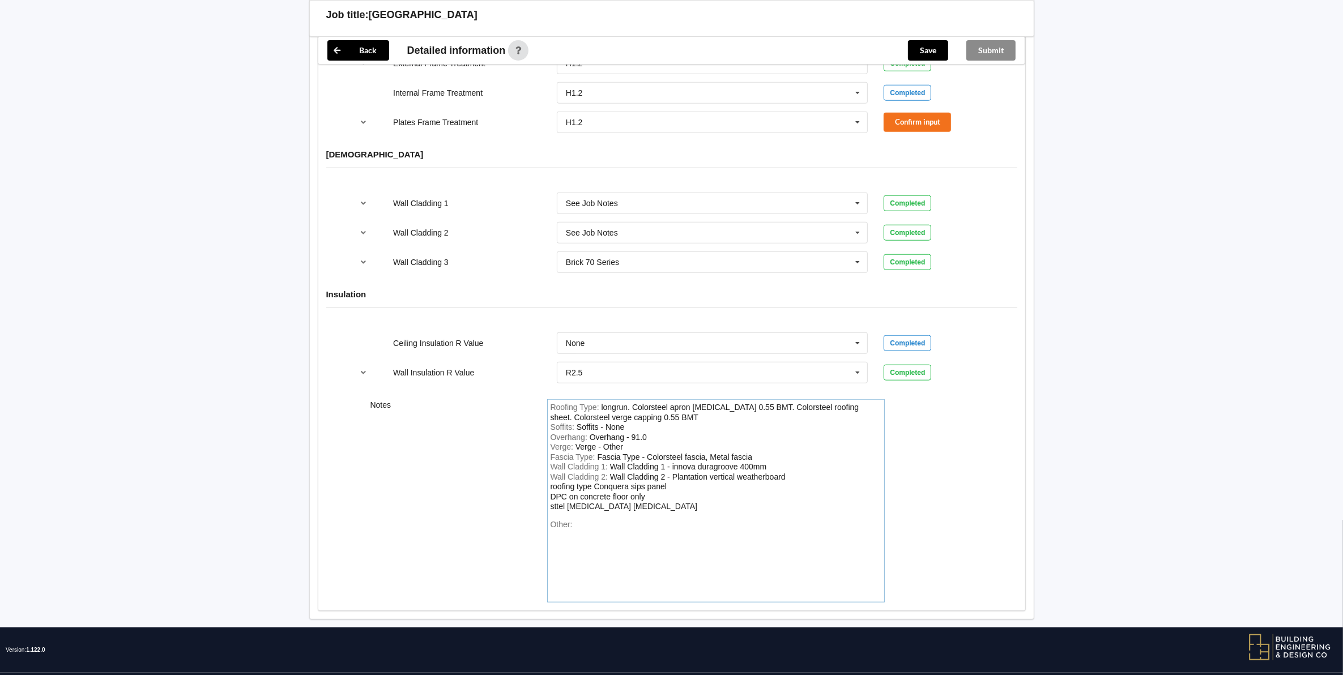
click at [737, 485] on div "Wall Cladding 2 - Plantation vertical weatherboard roofing type Conquera sips p…" at bounding box center [667, 491] width 235 height 39
click at [654, 530] on div "Roofing Type : longrun. Colorsteel apron [MEDICAL_DATA] 0.55 BMT. Colorsteel ro…" at bounding box center [716, 500] width 338 height 203
click at [856, 271] on icon at bounding box center [857, 262] width 17 height 21
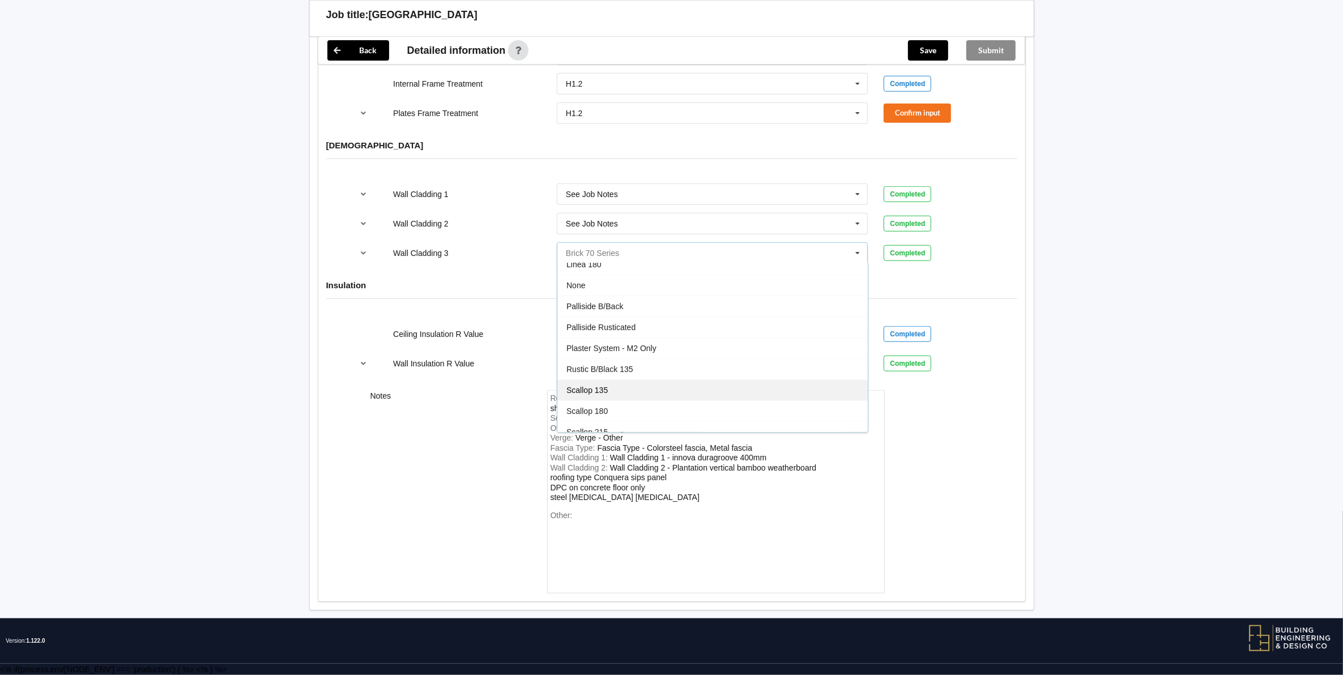
scroll to position [583, 0]
click at [627, 383] on div "See Job Notes" at bounding box center [712, 382] width 310 height 21
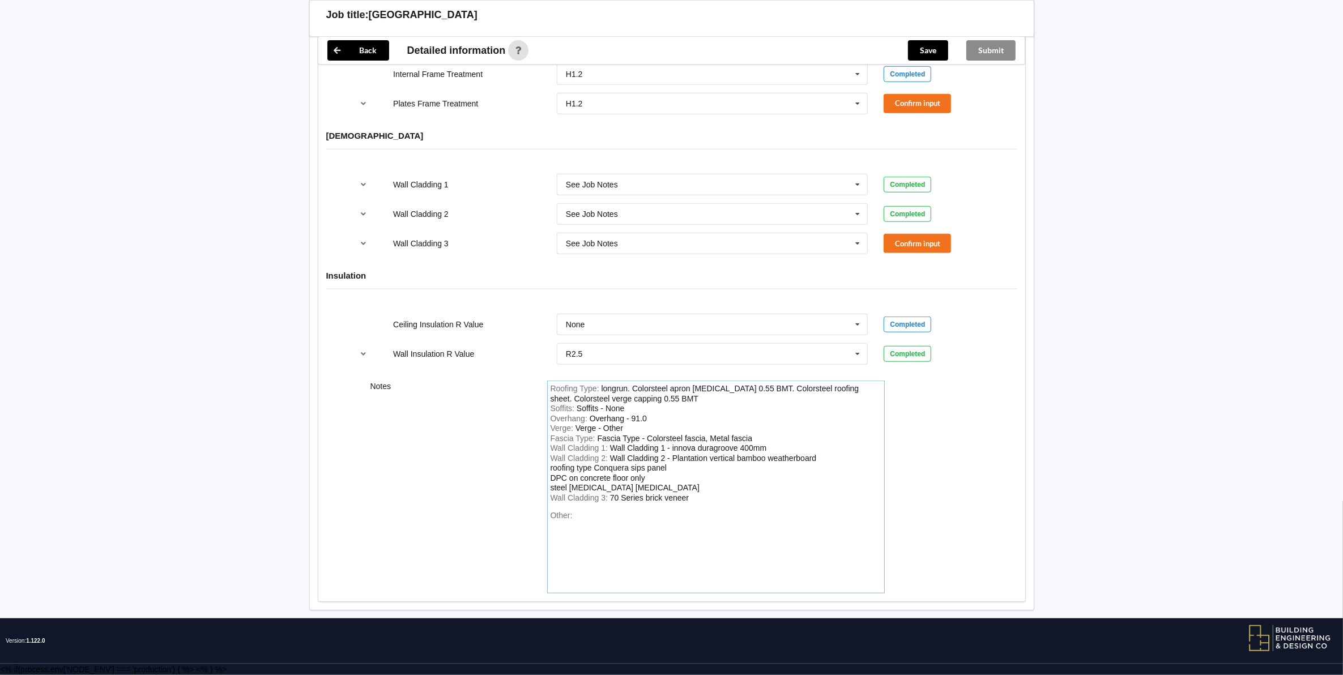
click at [826, 471] on div "Wall Cladding 2 : Wall Cladding 2 - Plantation vertical bamboo weatherboard roo…" at bounding box center [715, 474] width 331 height 40
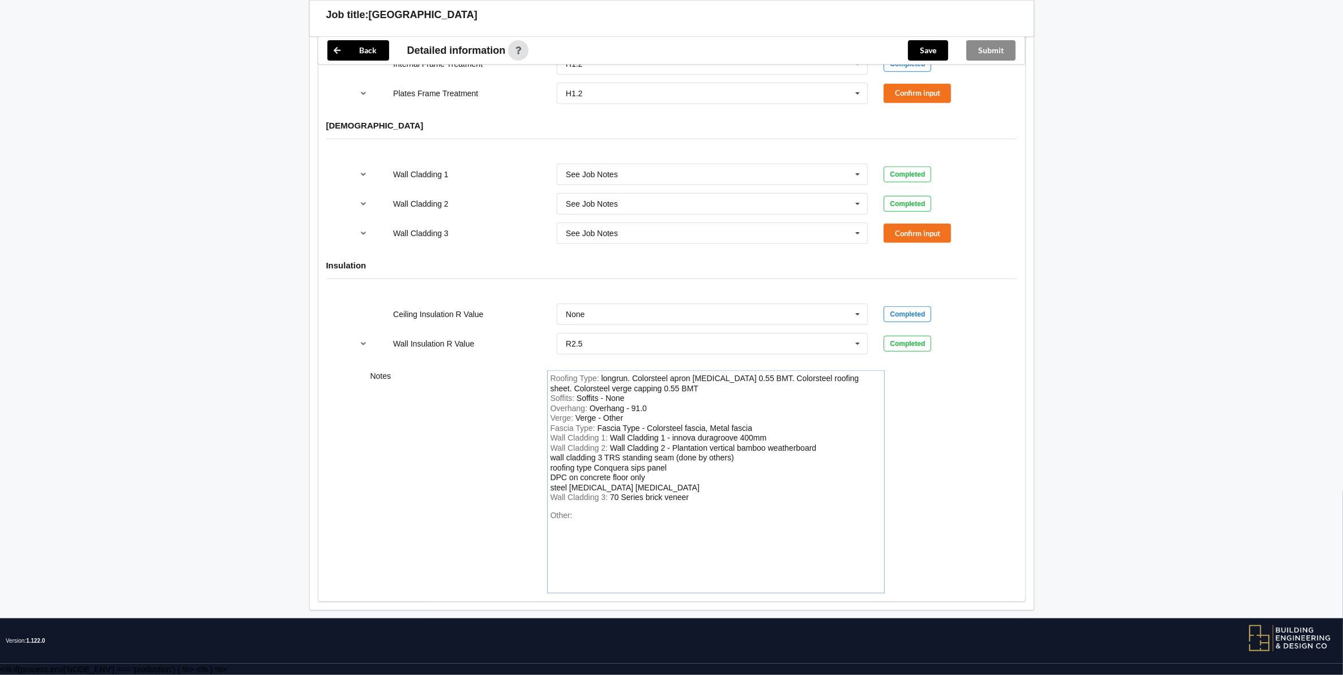
scroll to position [1390, 0]
click at [698, 498] on div "Wall Cladding 3 : 70 Series brick veneer" at bounding box center [715, 498] width 331 height 10
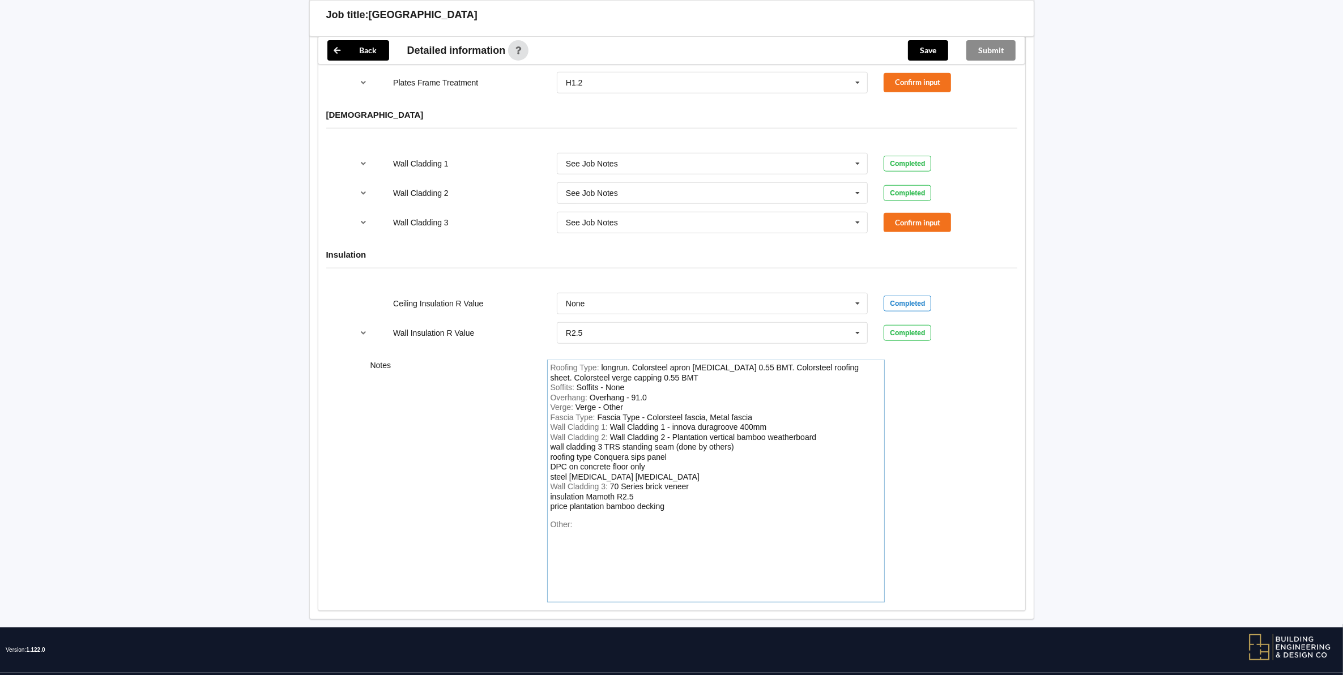
click at [553, 511] on div "70 Series brick veneer insulation Mamoth R2.5 price plantation bamboo decking" at bounding box center [619, 496] width 139 height 29
click at [673, 512] on div "Wall Cladding 3 : 70 Series brick veneer insulation Mamoth R2.5 Price plantatio…" at bounding box center [715, 497] width 331 height 30
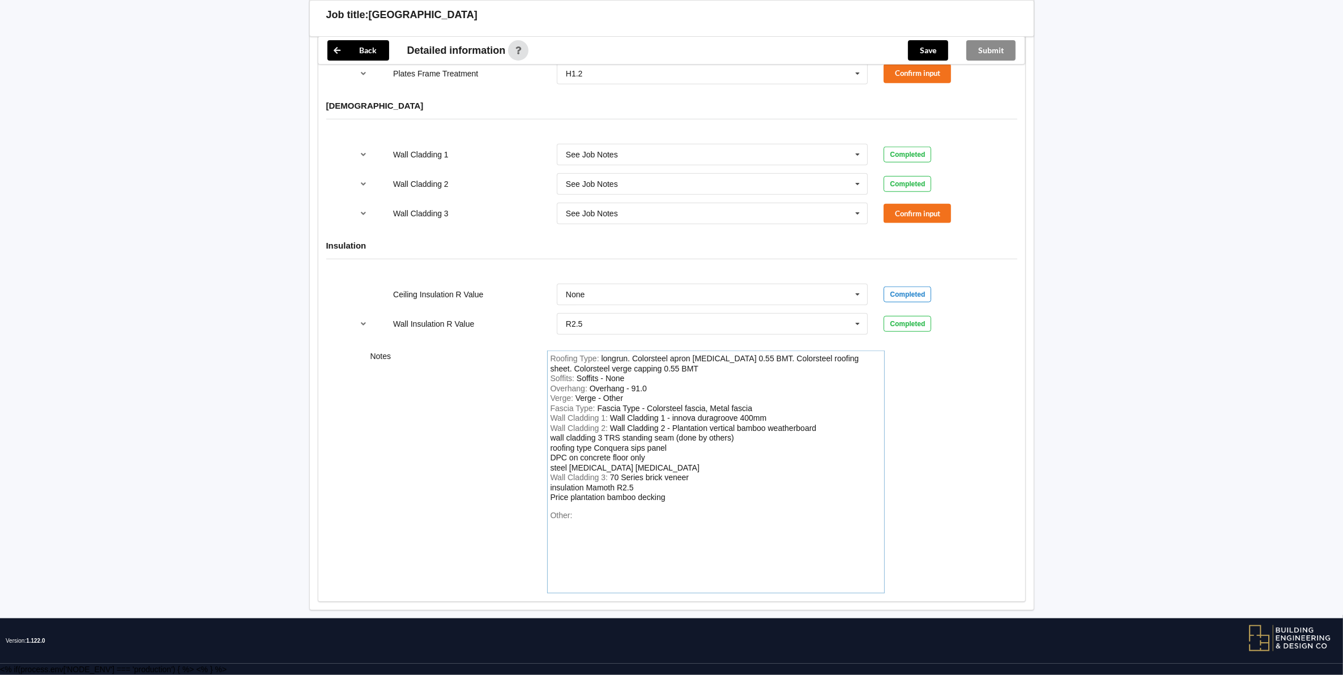
scroll to position [1410, 0]
click at [705, 408] on div "Fascia Type - Colorsteel fascia, Metal fascia" at bounding box center [674, 408] width 155 height 9
click at [737, 407] on div "[MEDICAL_DATA] Type : [MEDICAL_DATA] Type - Colorsteel, Metal [MEDICAL_DATA]" at bounding box center [715, 409] width 331 height 10
click at [556, 439] on div "Wall Cladding 2 - Plantation vertical bamboo weatherboard wall cladding 3 TRS s…" at bounding box center [683, 448] width 266 height 49
click at [553, 450] on div "Wall Cladding 2 - Plantation vertical bamboo weatherboard Wall cladding 3 TRS s…" at bounding box center [683, 448] width 266 height 49
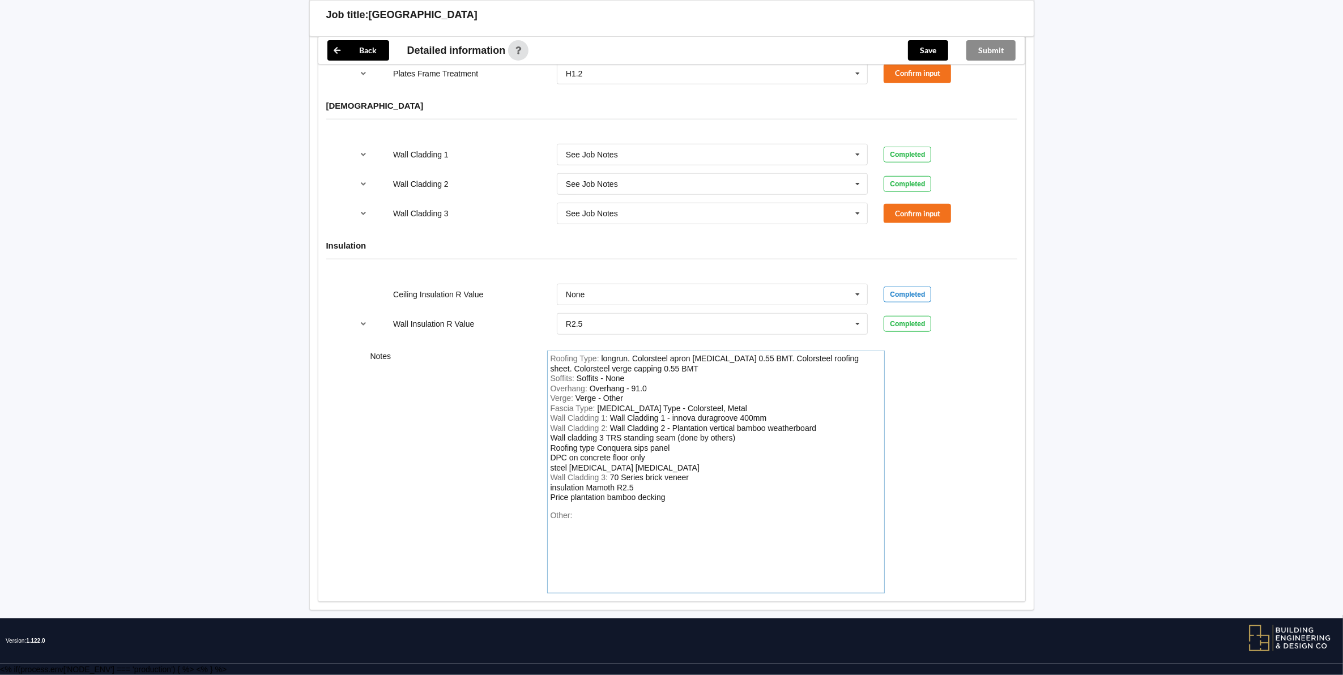
click at [699, 476] on div "Wall Cladding 3 : 70 Series brick veneer insulation Mamoth R2.5 Price plantatio…" at bounding box center [715, 488] width 331 height 30
drag, startPoint x: 609, startPoint y: 439, endPoint x: 735, endPoint y: 441, distance: 126.3
click at [735, 441] on div "Wall Cladding 2 - Plantation vertical bamboo weatherboard Wall cladding 3 TRS s…" at bounding box center [683, 448] width 266 height 49
click at [620, 475] on div "Wall Cladding 3 : insulation Mamoth R2.5 Price plantation bamboo decking" at bounding box center [715, 488] width 331 height 30
drag, startPoint x: 616, startPoint y: 476, endPoint x: 1091, endPoint y: 251, distance: 525.4
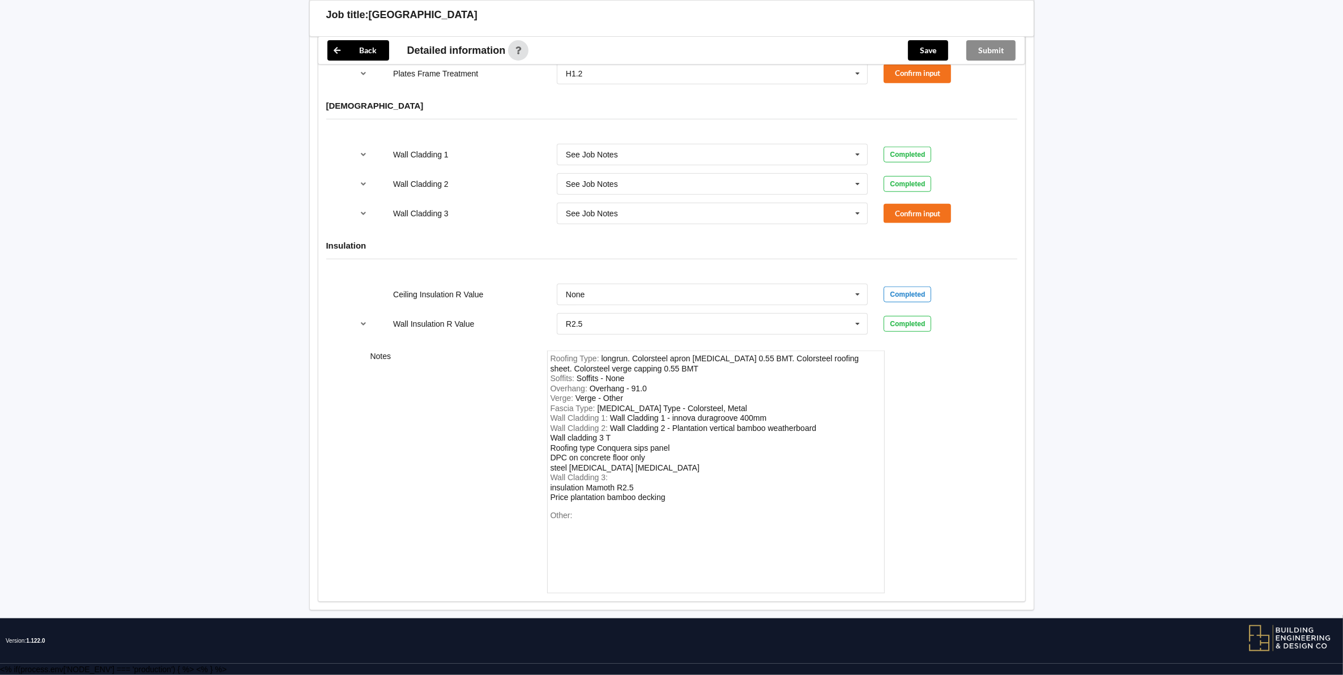
click at [612, 477] on div "Wall Cladding 3 : insulation Mamoth R2.5 Price plantation bamboo decking" at bounding box center [715, 488] width 331 height 30
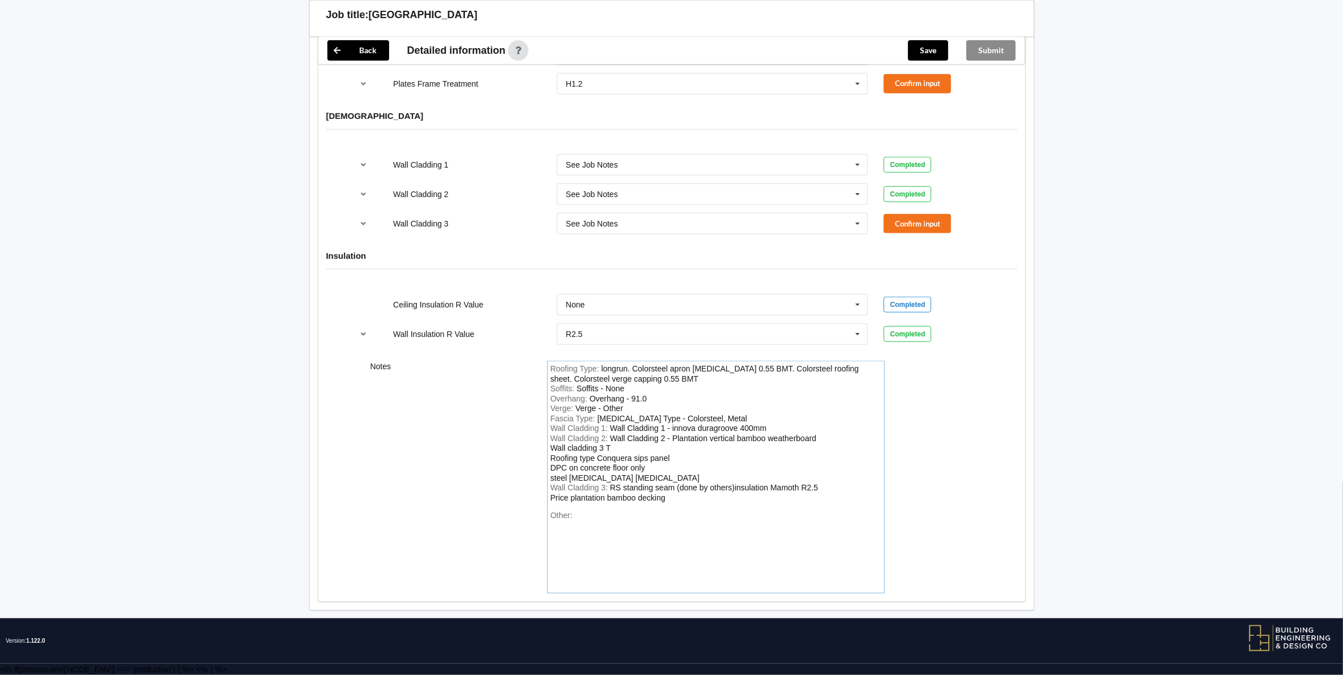
scroll to position [1400, 0]
drag, startPoint x: 551, startPoint y: 449, endPoint x: 633, endPoint y: 477, distance: 86.5
click at [633, 477] on div "Wall Cladding 2 : Wall Cladding 2 - Plantation vertical bamboo weatherboard Wal…" at bounding box center [715, 459] width 331 height 50
click at [613, 449] on div "Wall Cladding 2 : Wall Cladding 2 - Plantation vertical bamboo weatherboard Wal…" at bounding box center [715, 459] width 331 height 50
click at [624, 449] on div "Wall Cladding 2 : Wall Cladding 2 - Plantation vertical bamboo weatherboard Wal…" at bounding box center [715, 459] width 331 height 50
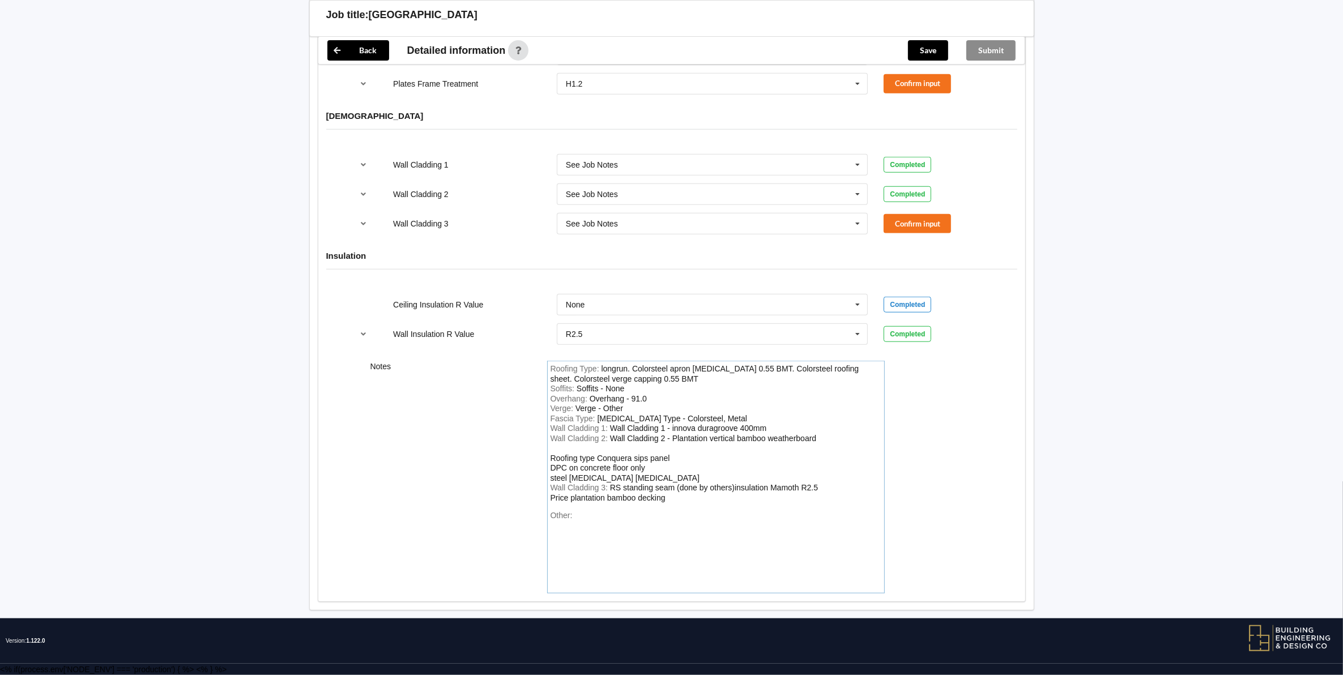
scroll to position [1390, 0]
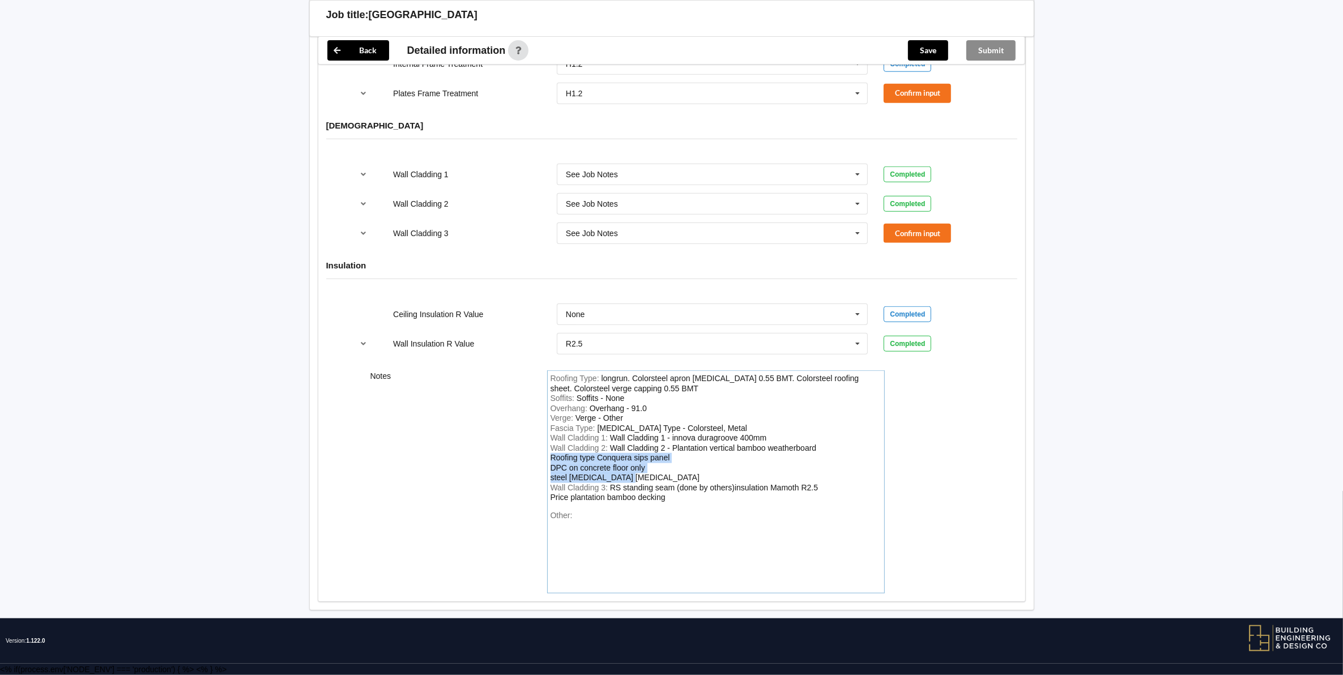
drag, startPoint x: 550, startPoint y: 459, endPoint x: 624, endPoint y: 477, distance: 75.8
click at [624, 477] on div "Wall Cladding 2 : Wall Cladding 2 - Plantation vertical bamboo weatherboard Roo…" at bounding box center [715, 463] width 331 height 40
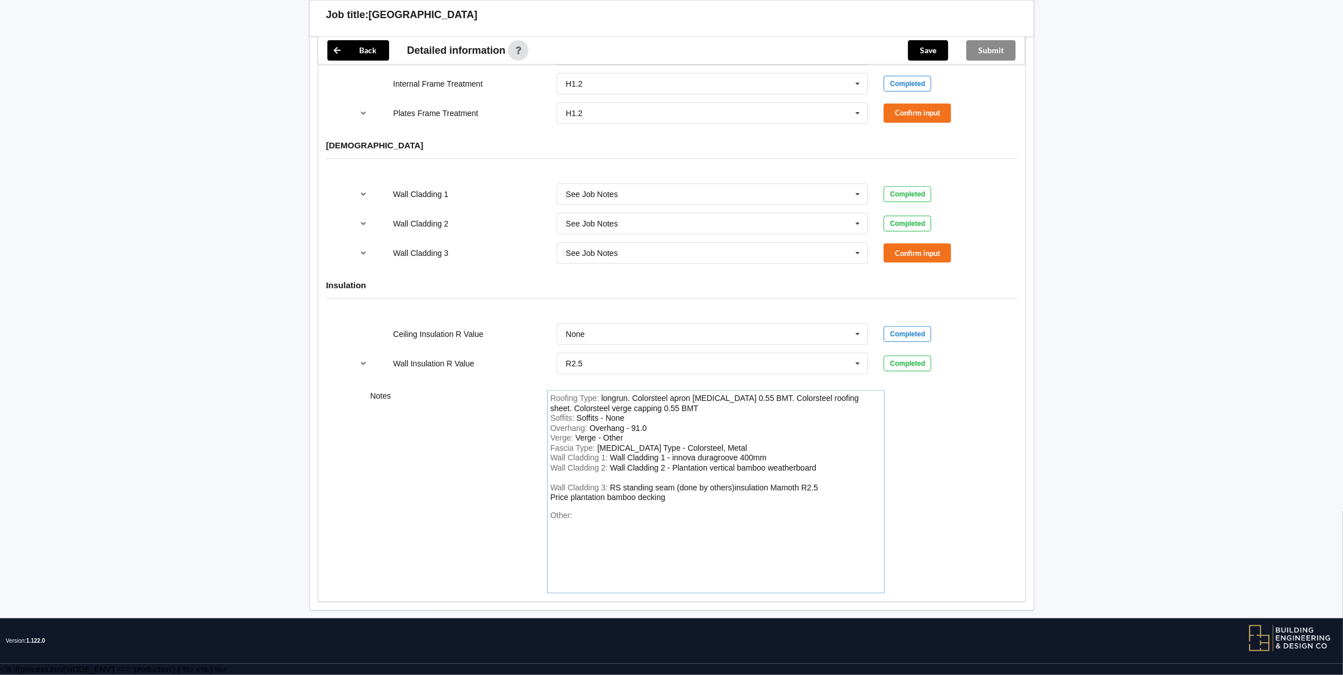
scroll to position [1360, 0]
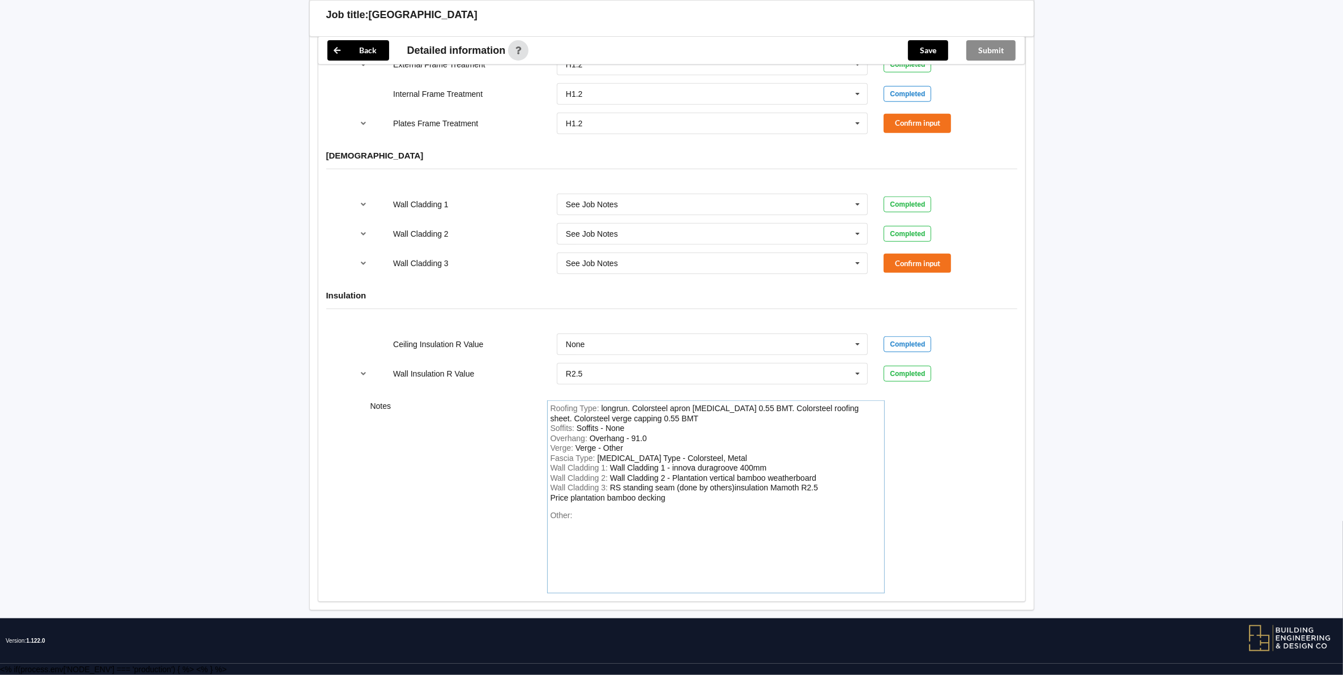
click at [822, 487] on div "Wall Cladding 3 : RS standing seam (done by others)insulation Mamoth R2.5 Price…" at bounding box center [715, 493] width 331 height 20
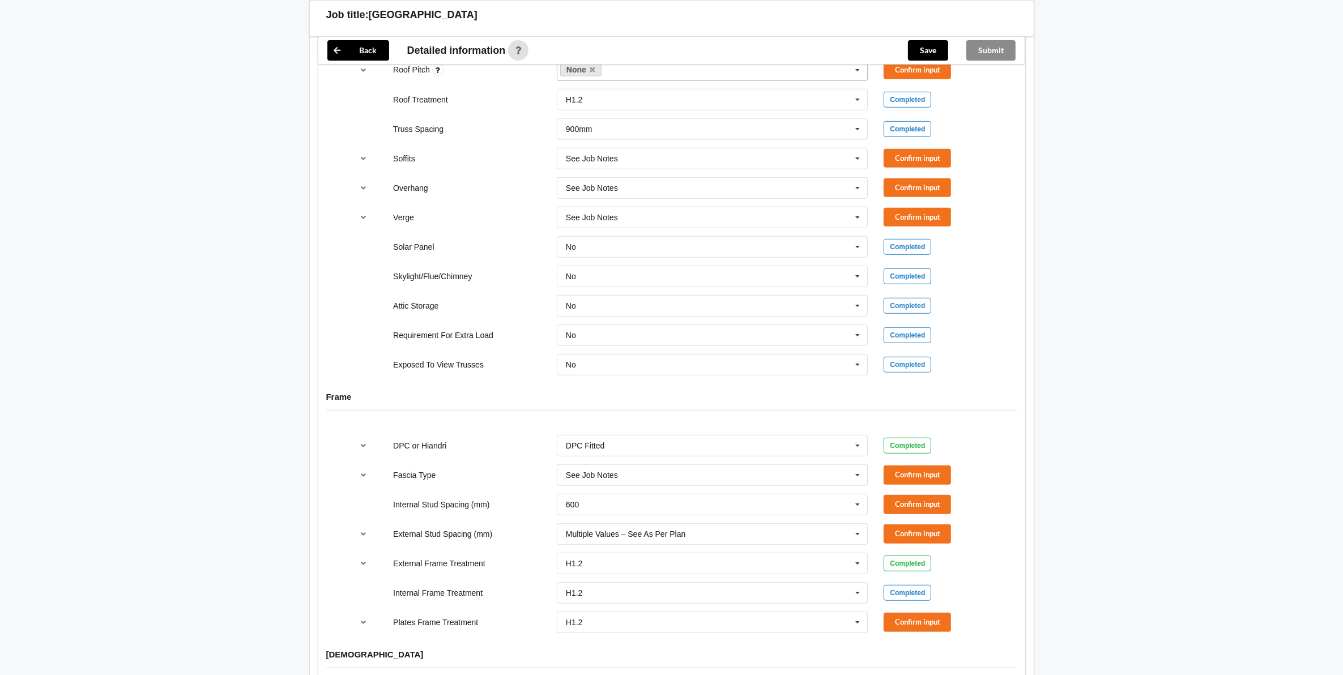
scroll to position [672, 0]
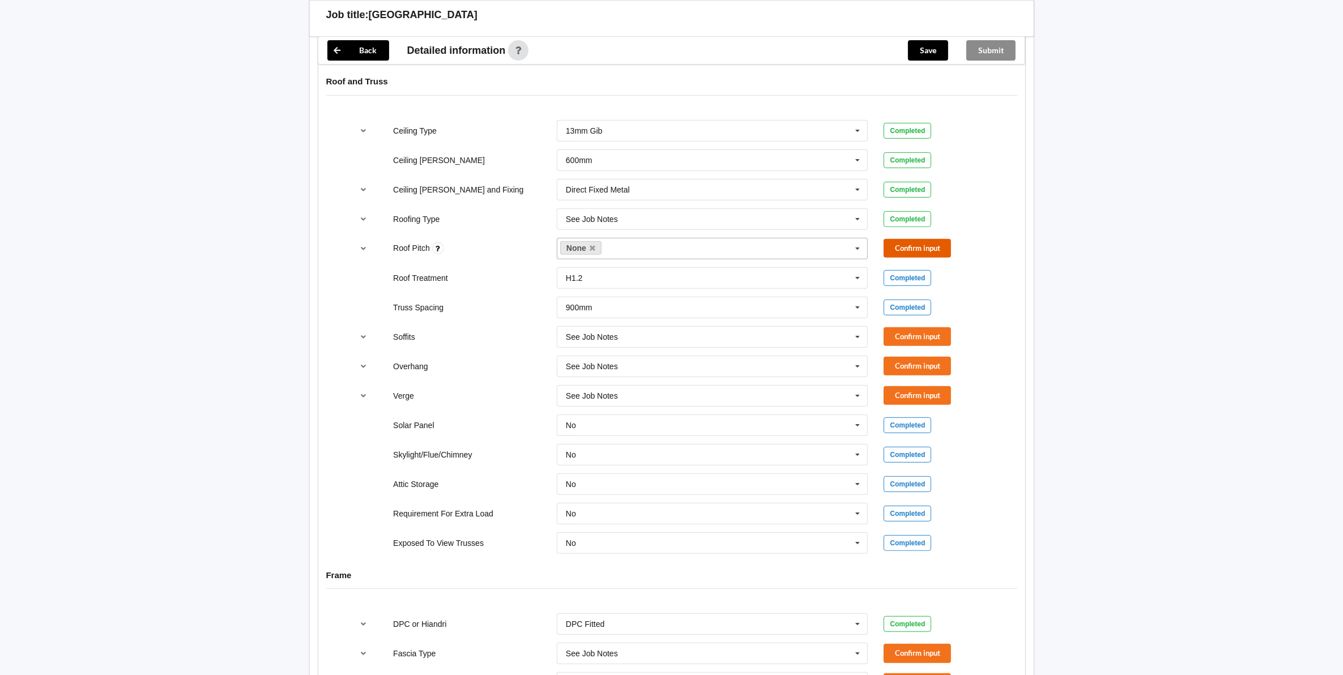
click at [901, 250] on button "Confirm input" at bounding box center [916, 248] width 67 height 19
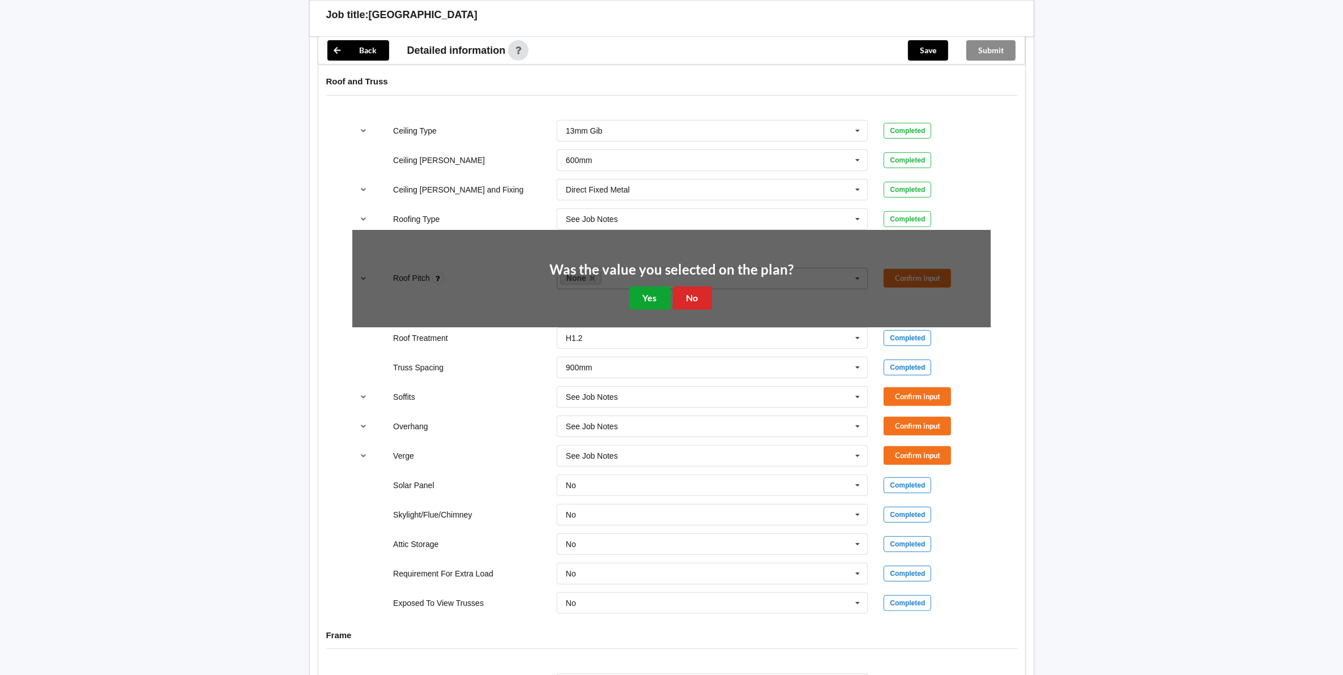
click at [644, 294] on button "Yes" at bounding box center [649, 298] width 41 height 23
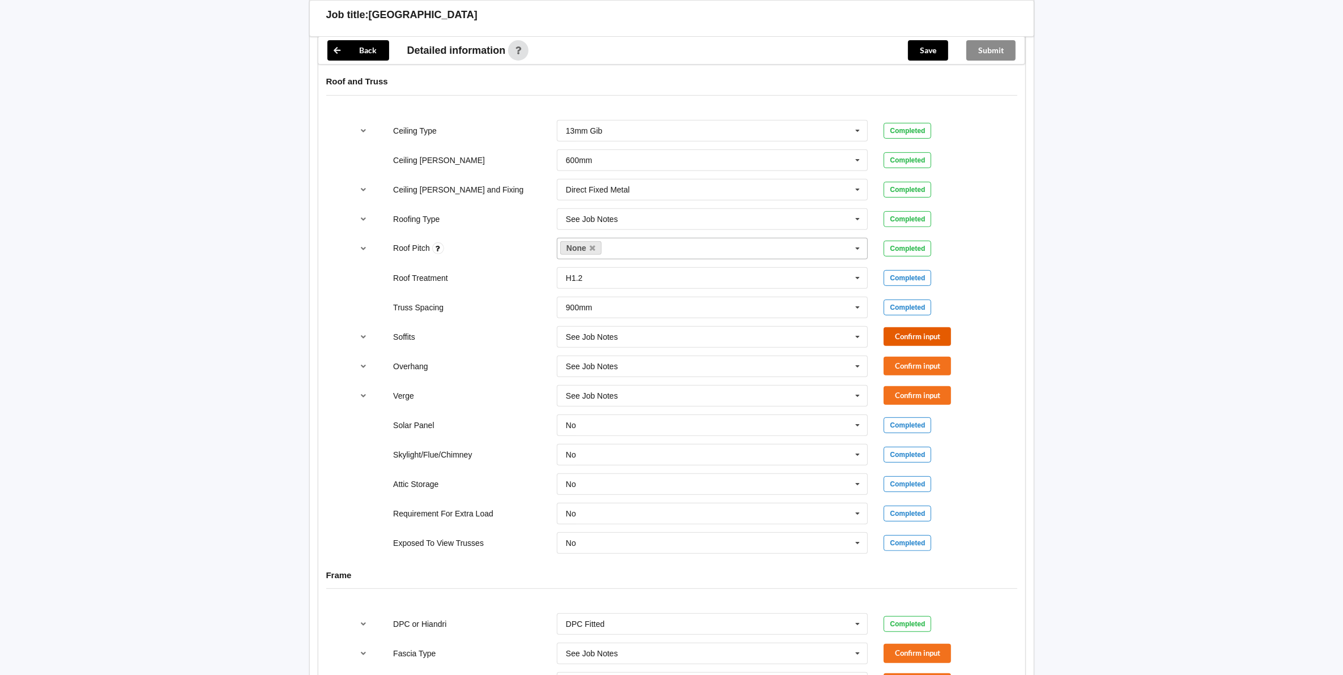
click at [899, 340] on button "Confirm input" at bounding box center [916, 336] width 67 height 19
click at [893, 371] on button "Confirm input" at bounding box center [916, 366] width 67 height 19
click at [895, 398] on button "Confirm input" at bounding box center [916, 395] width 67 height 19
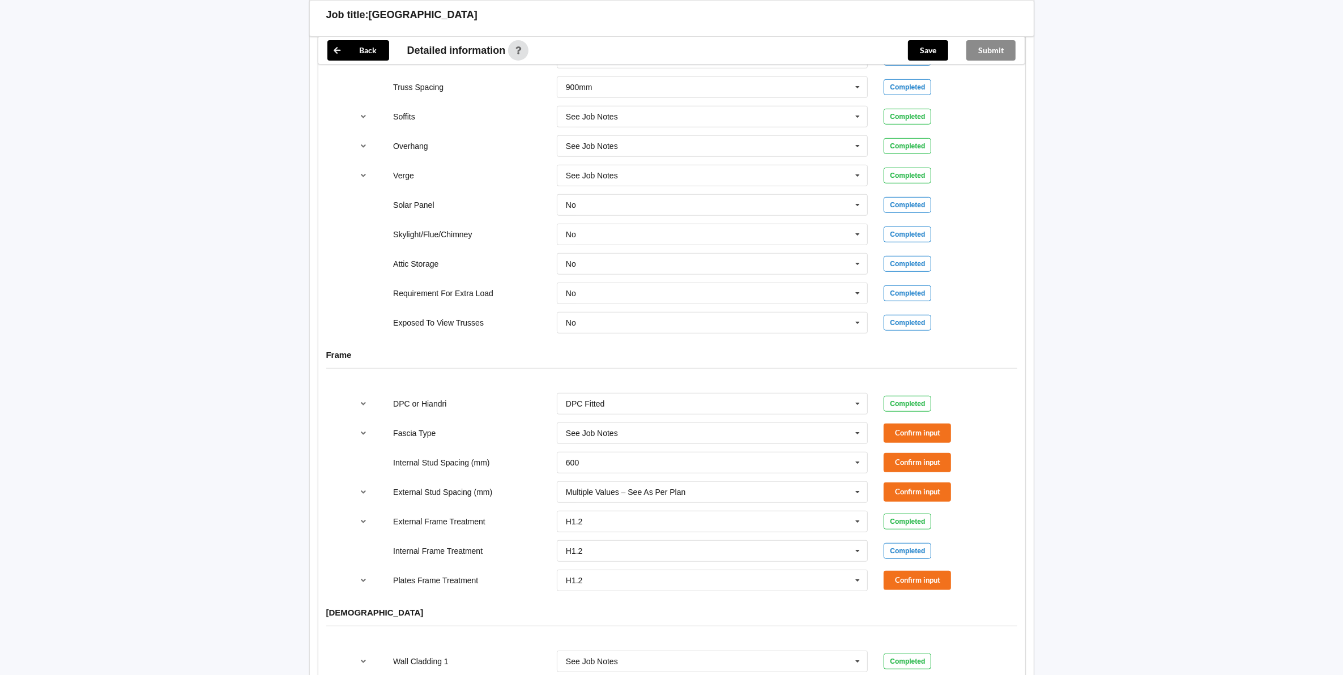
scroll to position [955, 0]
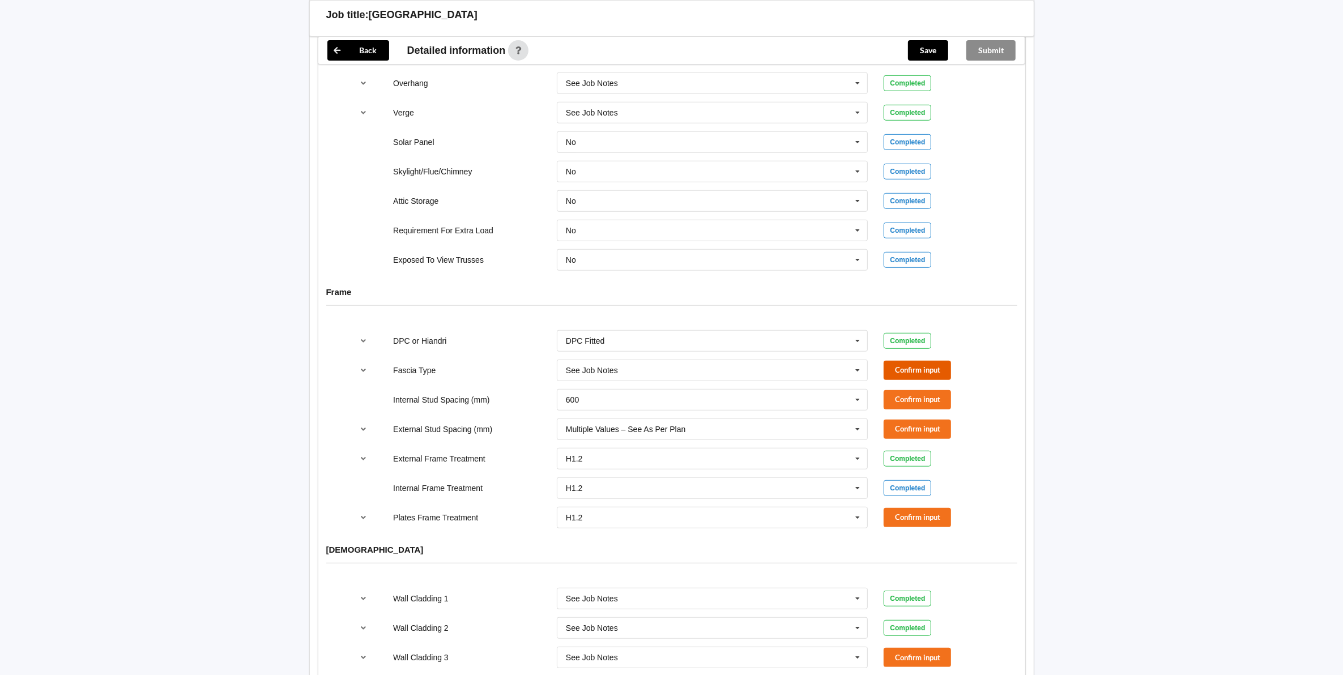
click at [912, 373] on button "Confirm input" at bounding box center [916, 370] width 67 height 19
click at [887, 407] on button "Confirm input" at bounding box center [916, 399] width 67 height 19
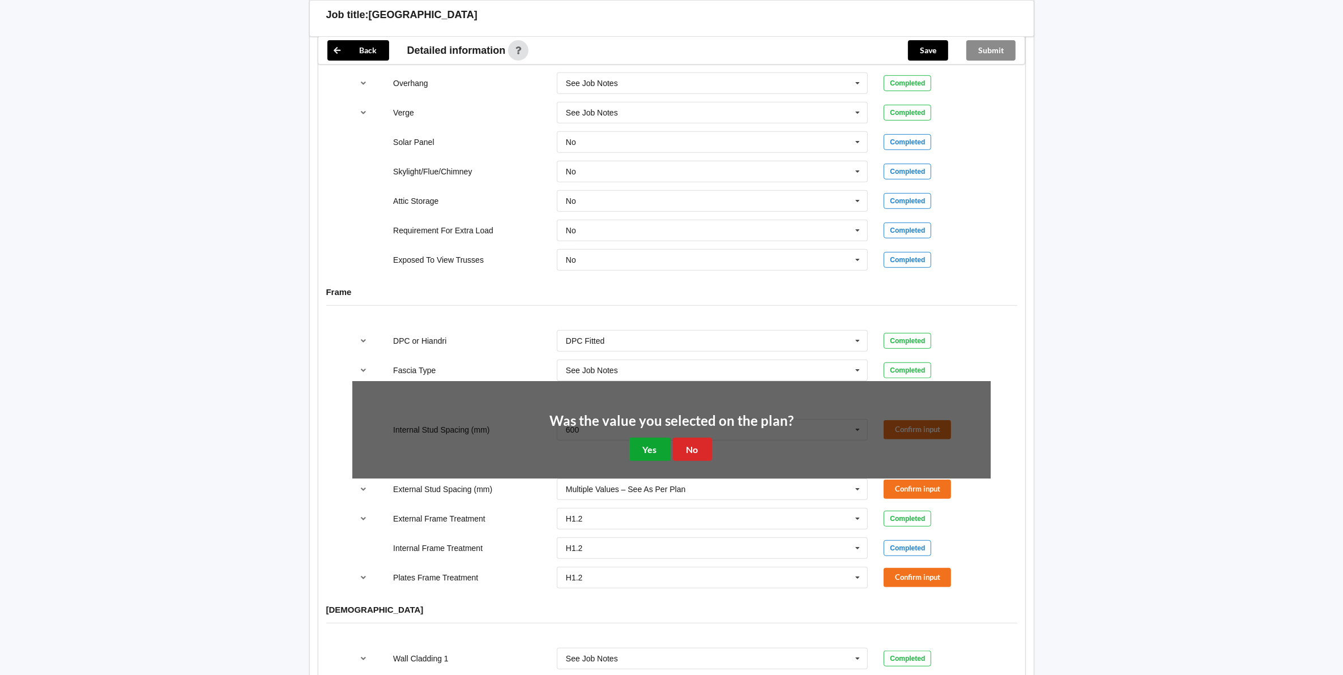
click at [654, 455] on button "Yes" at bounding box center [649, 449] width 41 height 23
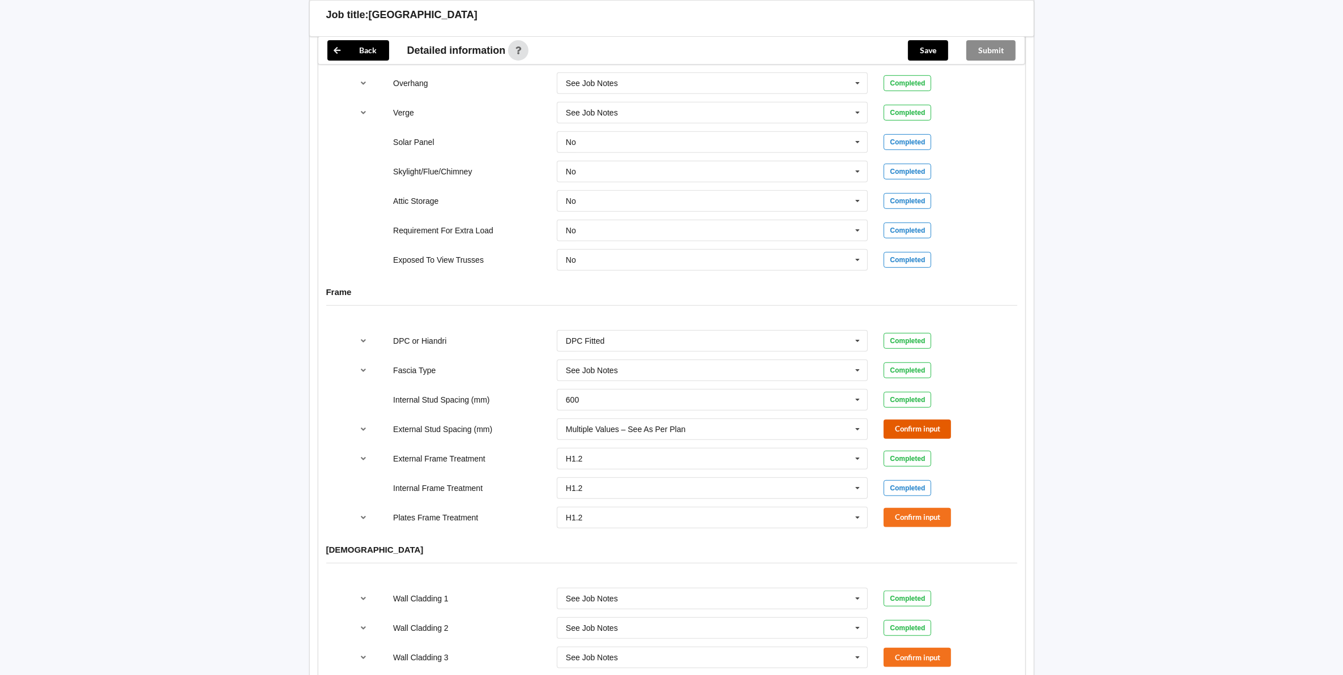
click at [906, 437] on button "Confirm input" at bounding box center [916, 429] width 67 height 19
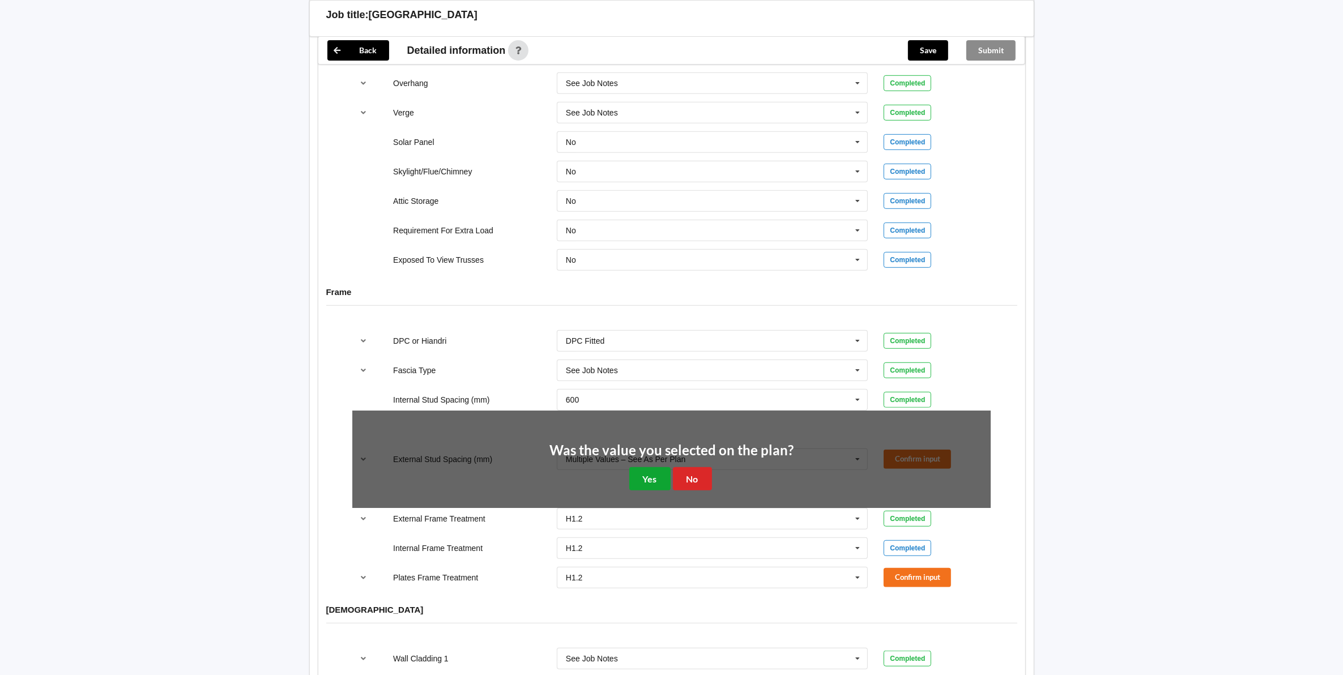
click at [655, 481] on button "Yes" at bounding box center [649, 478] width 41 height 23
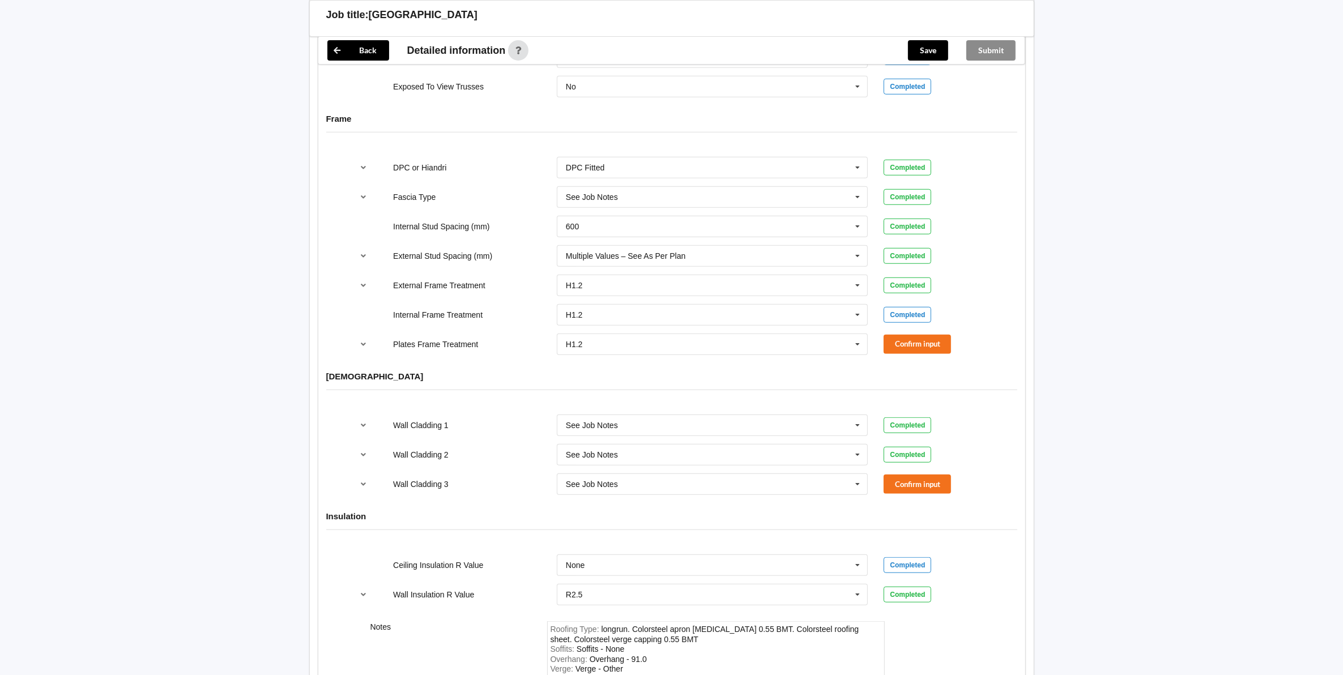
scroll to position [1168, 0]
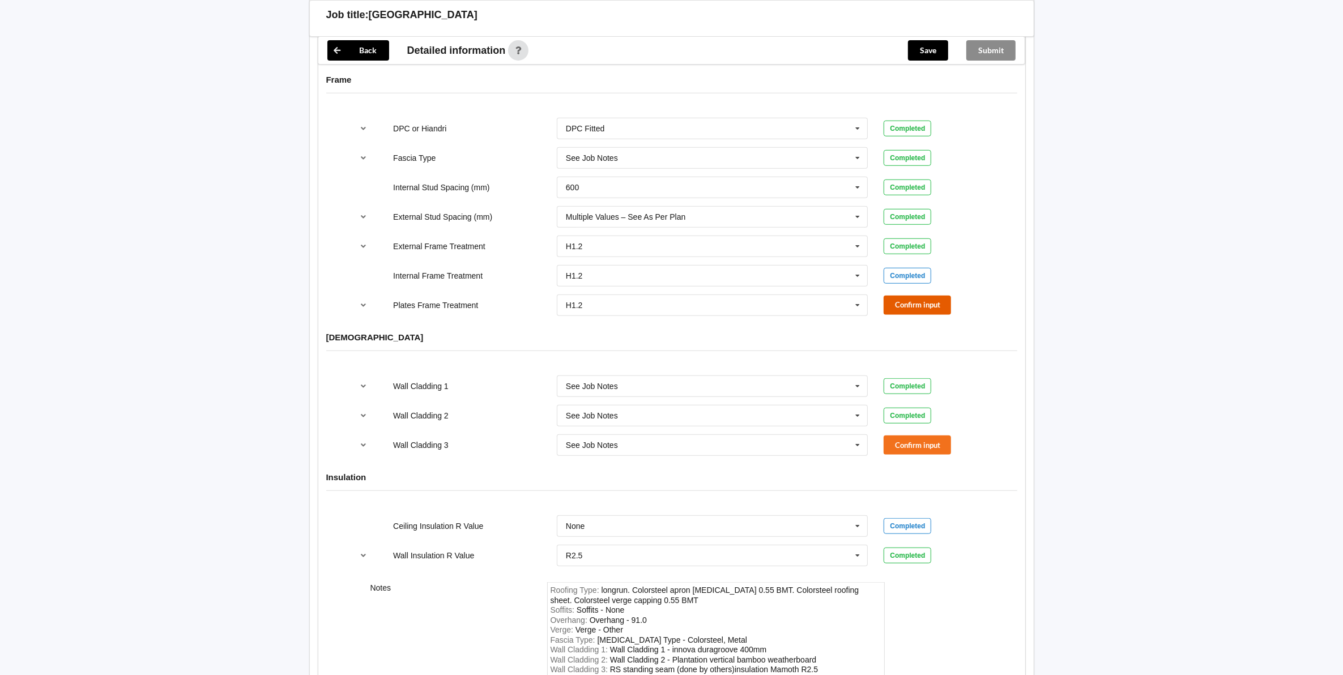
click at [908, 310] on button "Confirm input" at bounding box center [916, 305] width 67 height 19
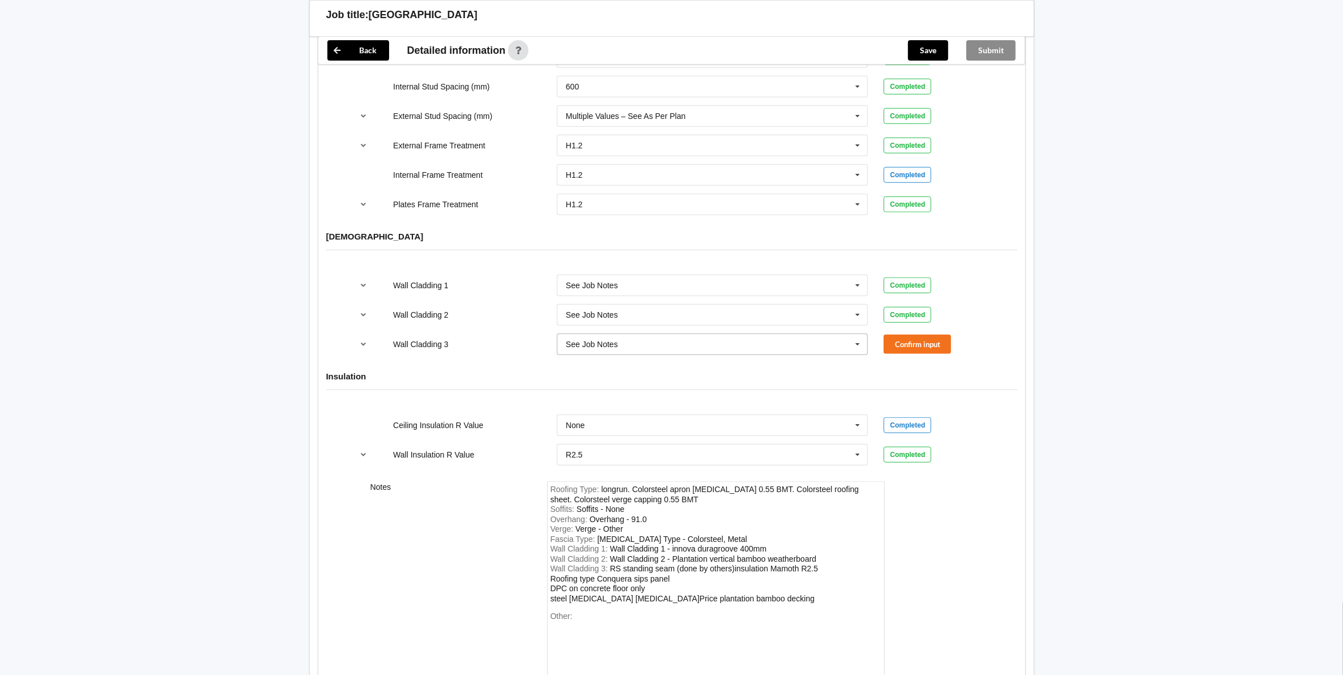
scroll to position [1309, 0]
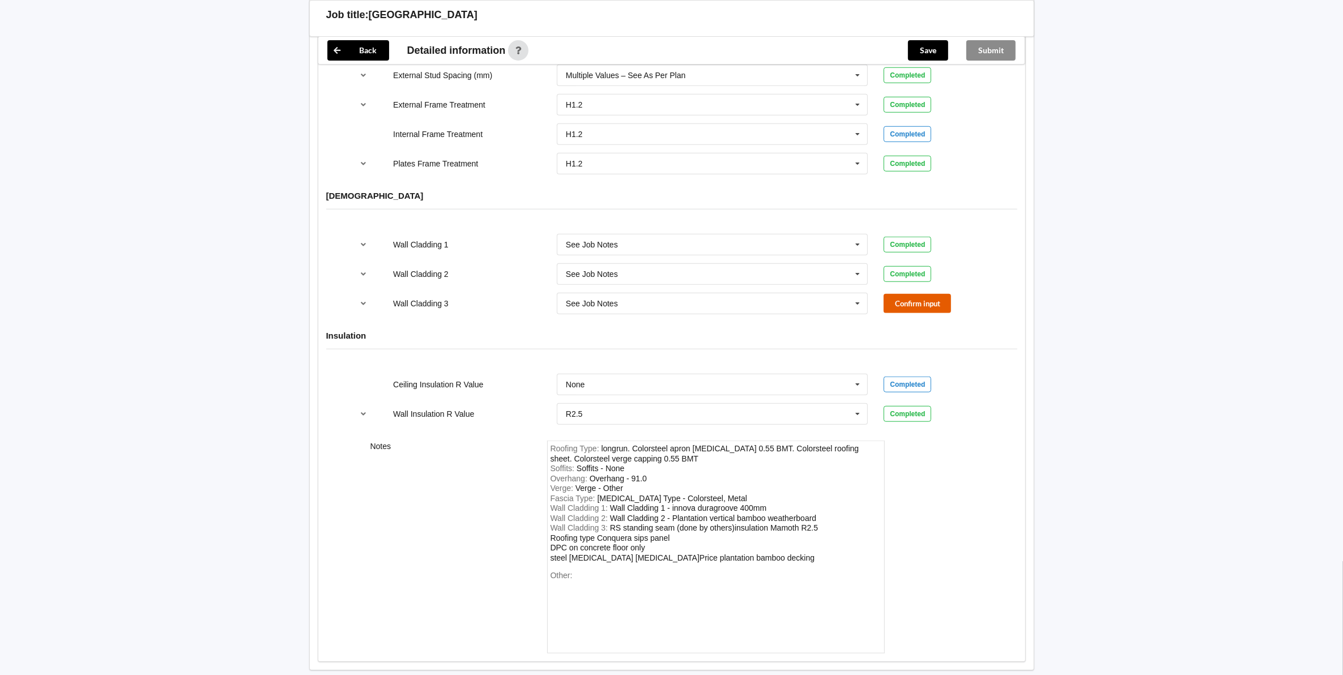
click at [897, 313] on button "Confirm input" at bounding box center [916, 303] width 67 height 19
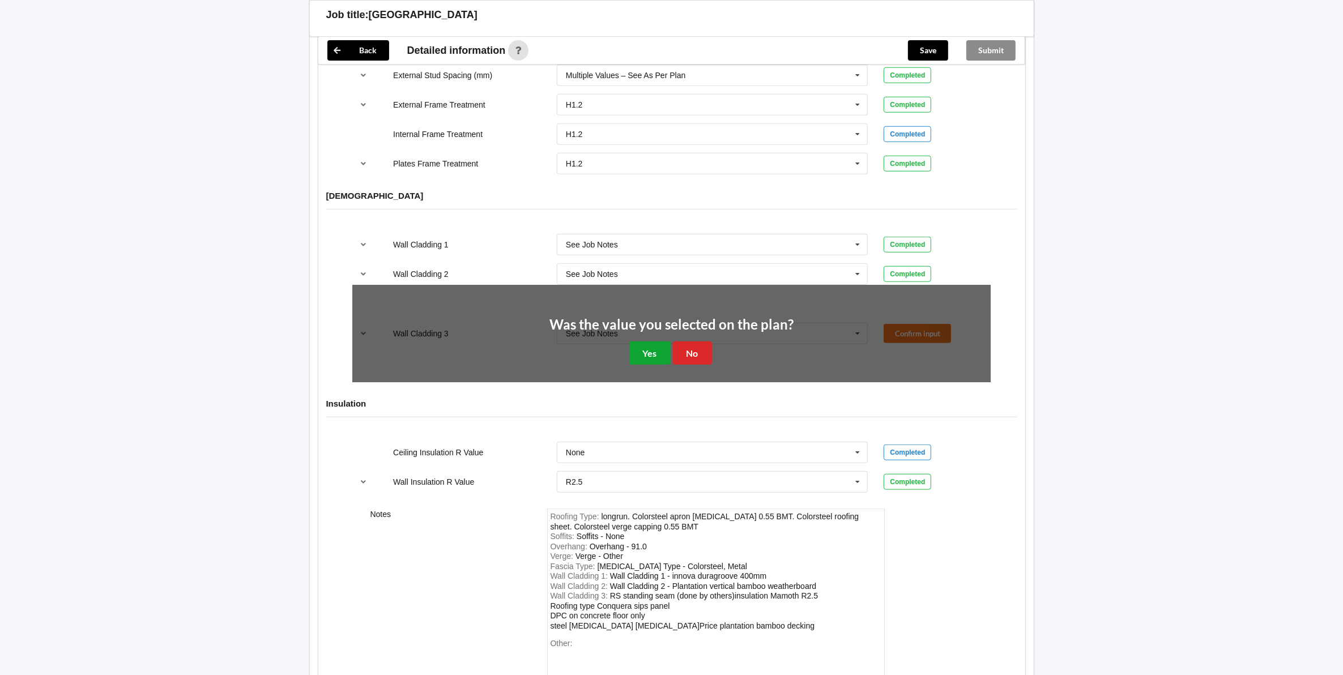
click at [638, 365] on button "Yes" at bounding box center [649, 353] width 41 height 23
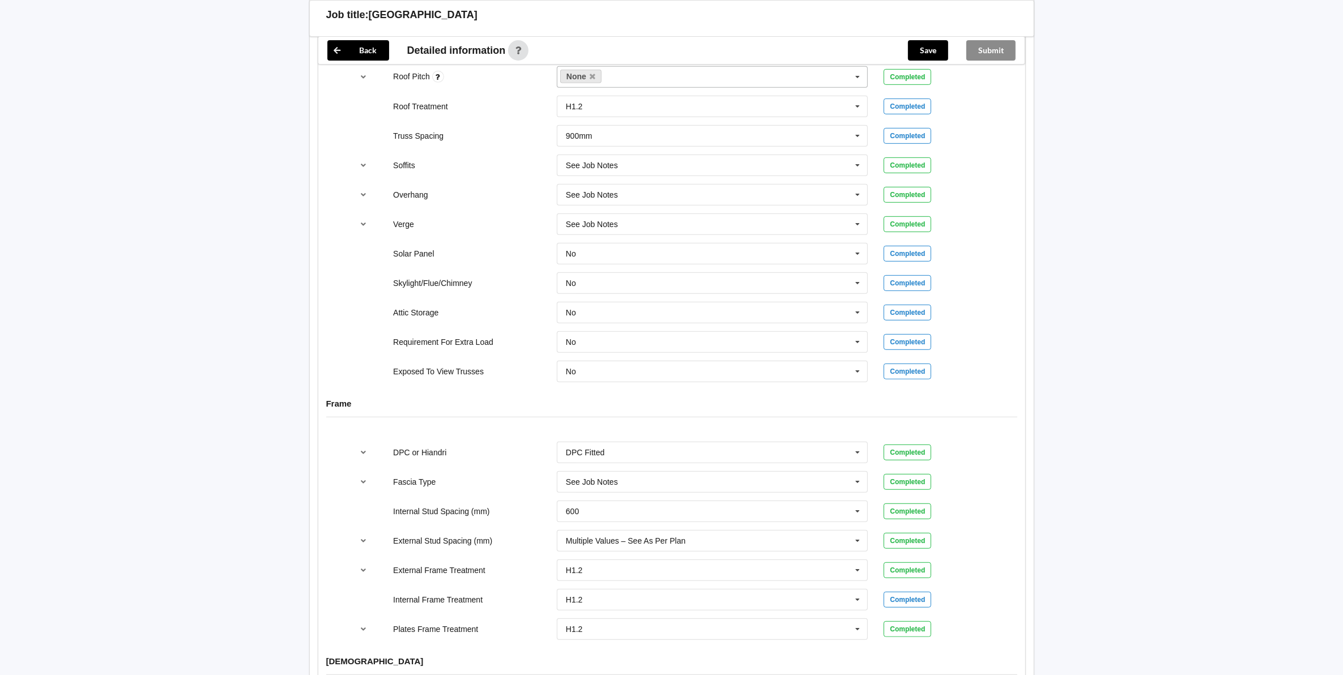
scroll to position [814, 0]
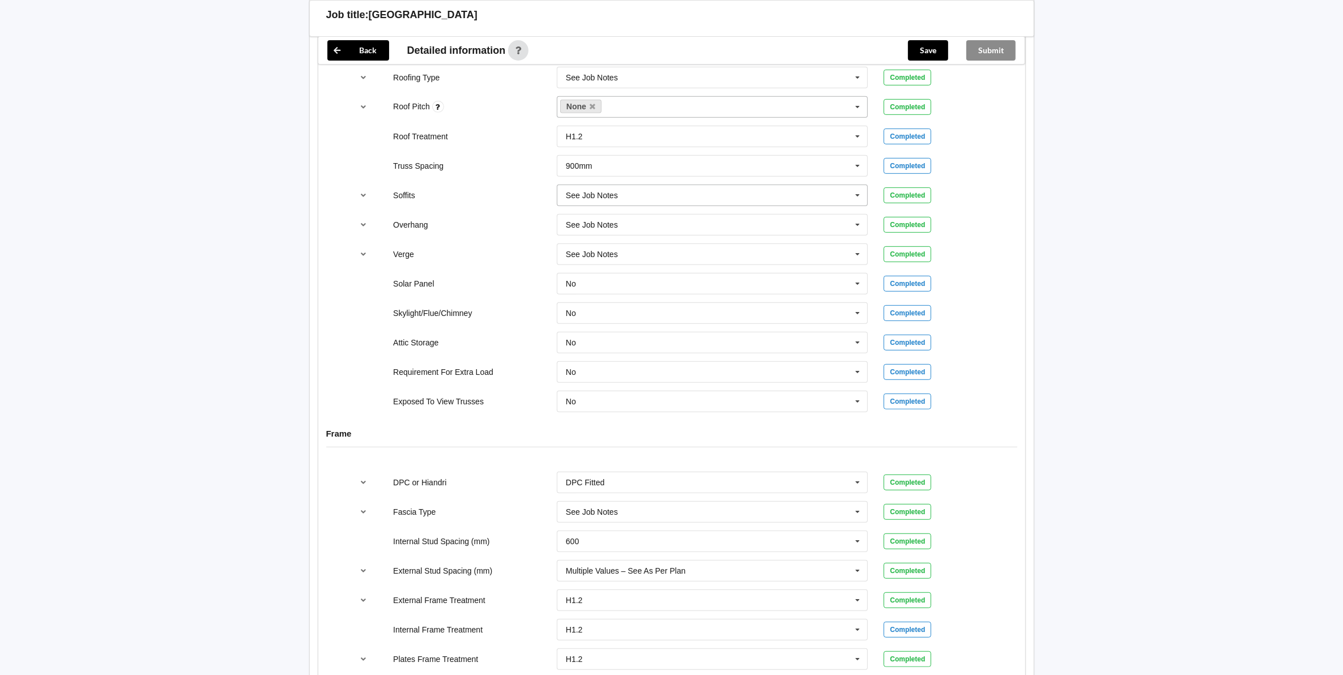
click at [855, 199] on icon at bounding box center [857, 195] width 17 height 21
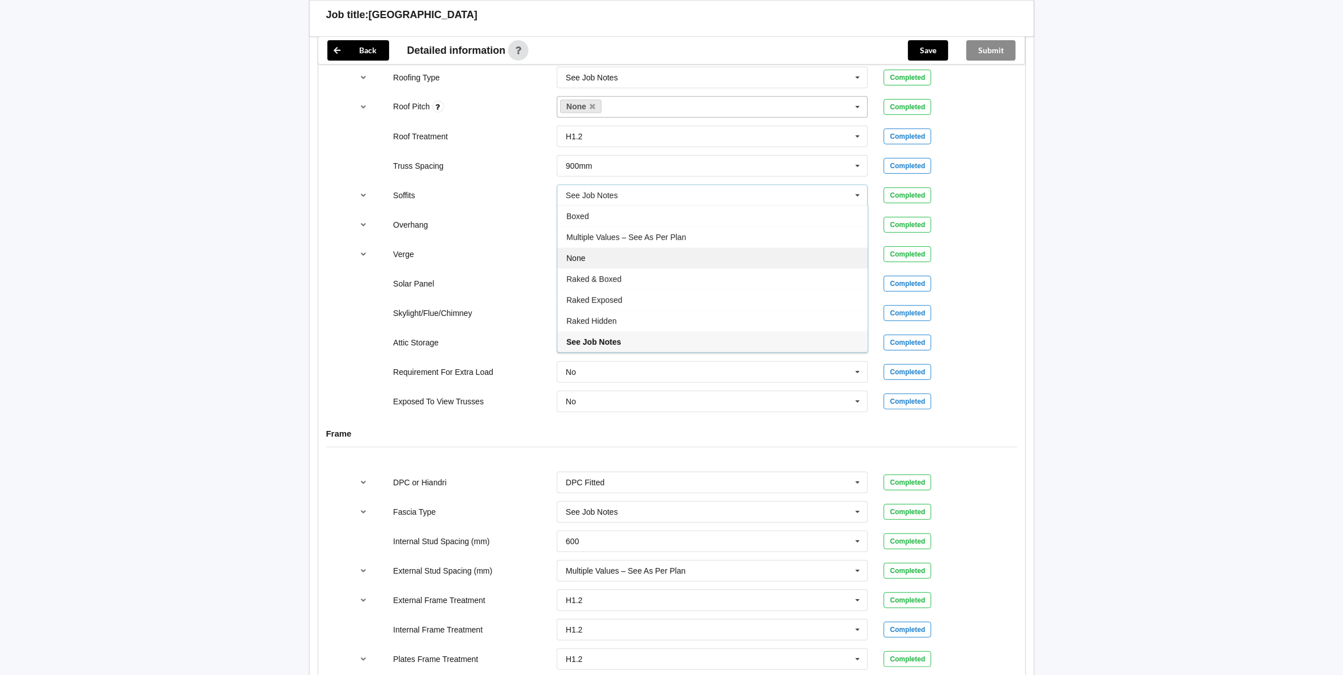
click at [595, 261] on div "None" at bounding box center [712, 257] width 310 height 21
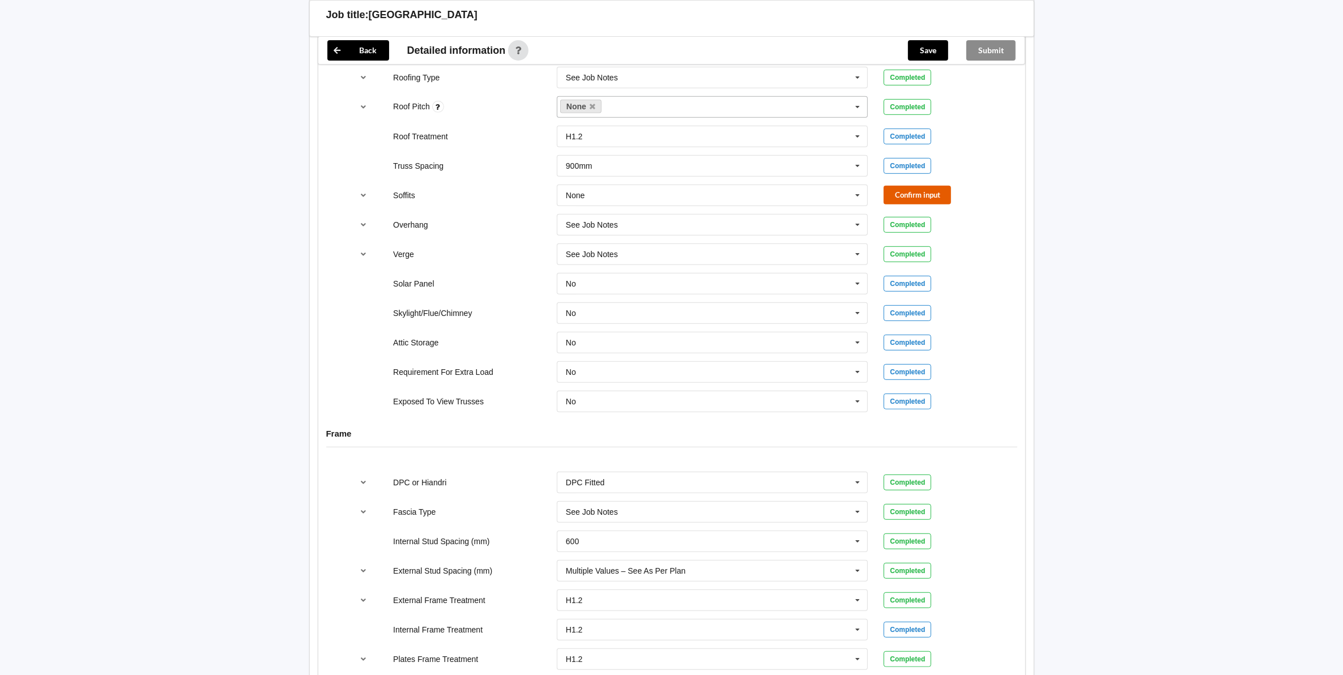
click at [911, 196] on button "Confirm input" at bounding box center [916, 195] width 67 height 19
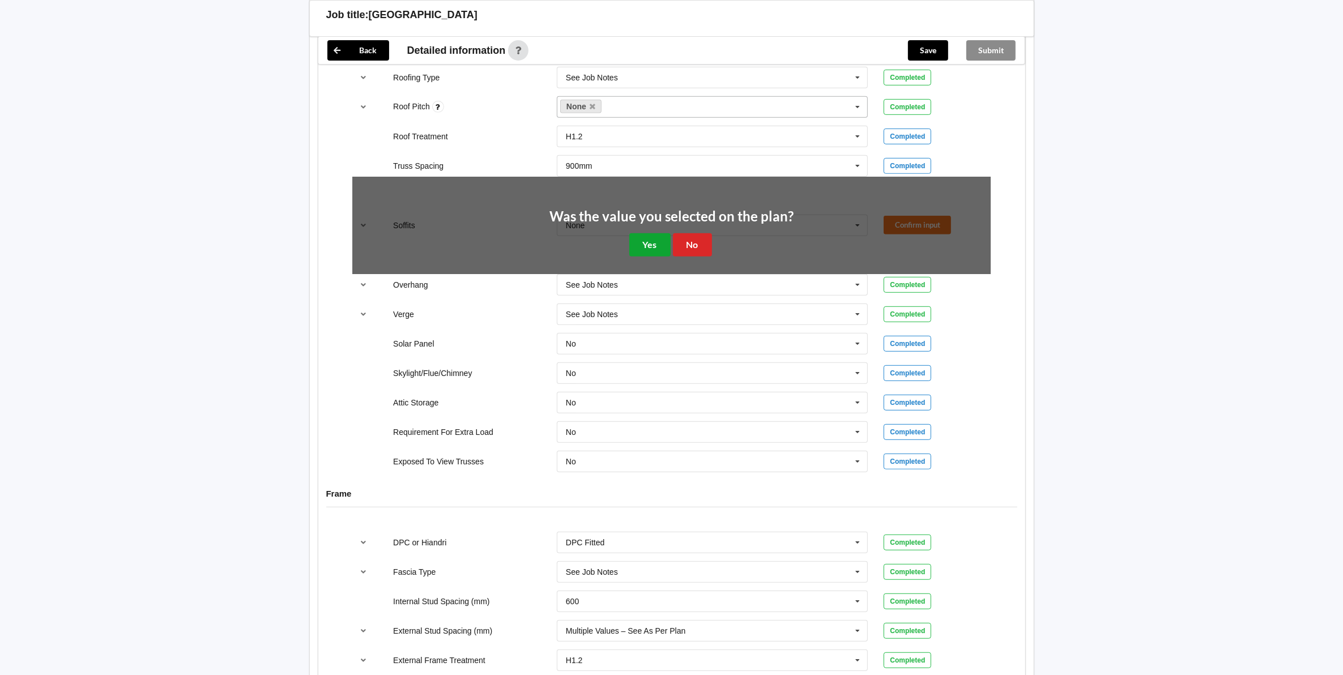
click at [633, 247] on button "Yes" at bounding box center [649, 244] width 41 height 23
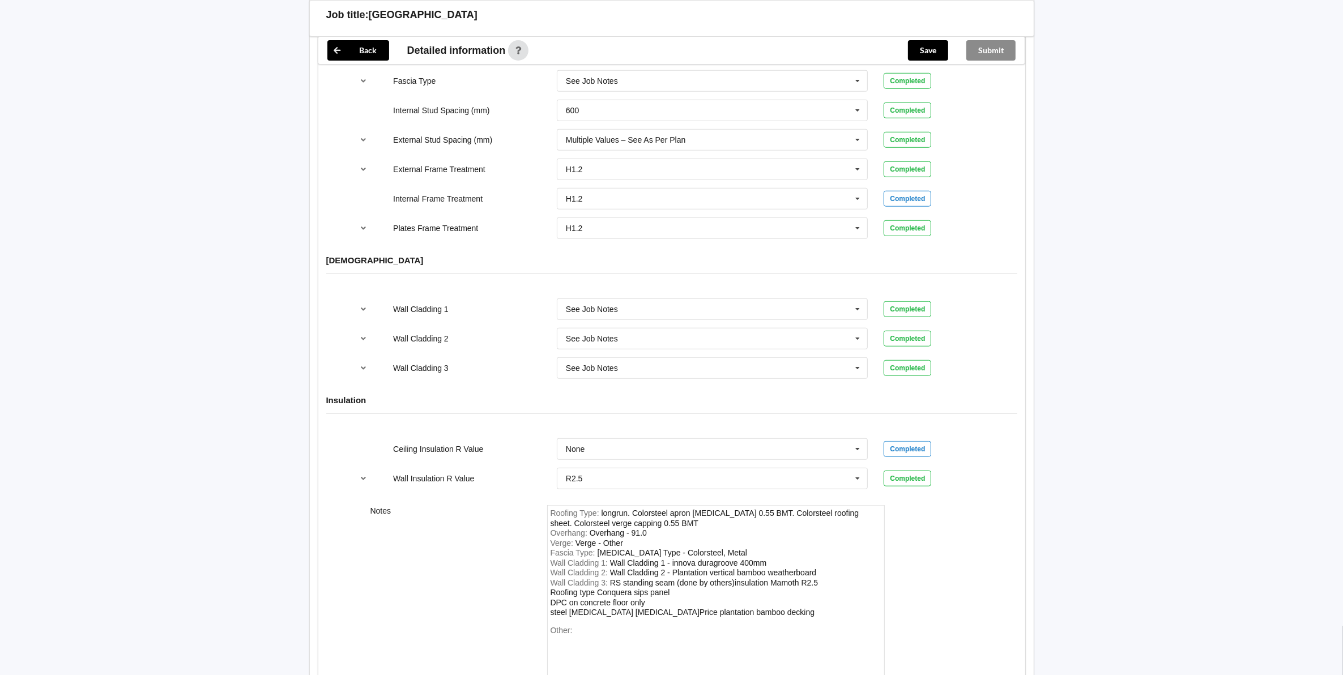
scroll to position [1371, 0]
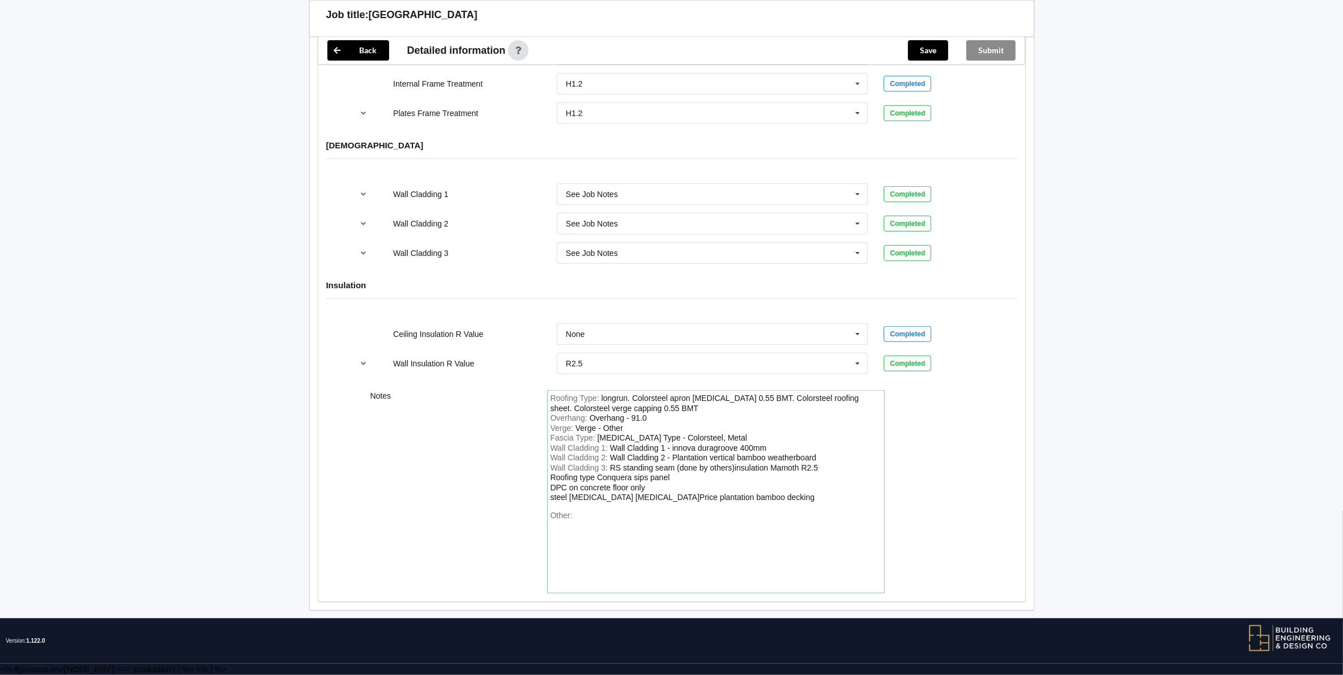
click at [652, 418] on div "Overhang : Overhang - 91.0" at bounding box center [715, 418] width 331 height 10
click at [748, 493] on div "Wall Cladding 3 : RS standing seam (done by others)insulation Mamoth R2.5 Roofi…" at bounding box center [715, 483] width 331 height 40
click at [759, 482] on div "Wall Cladding 3 : RS standing seam (done by others)insulation Mamoth R2.5 Roofi…" at bounding box center [715, 483] width 331 height 40
click at [735, 533] on div "Other:" at bounding box center [715, 550] width 331 height 79
click at [831, 463] on div "Wall Cladding 3 : RS standing seam (done by others) insulation Mamoth R2.5 Roof…" at bounding box center [715, 483] width 331 height 40
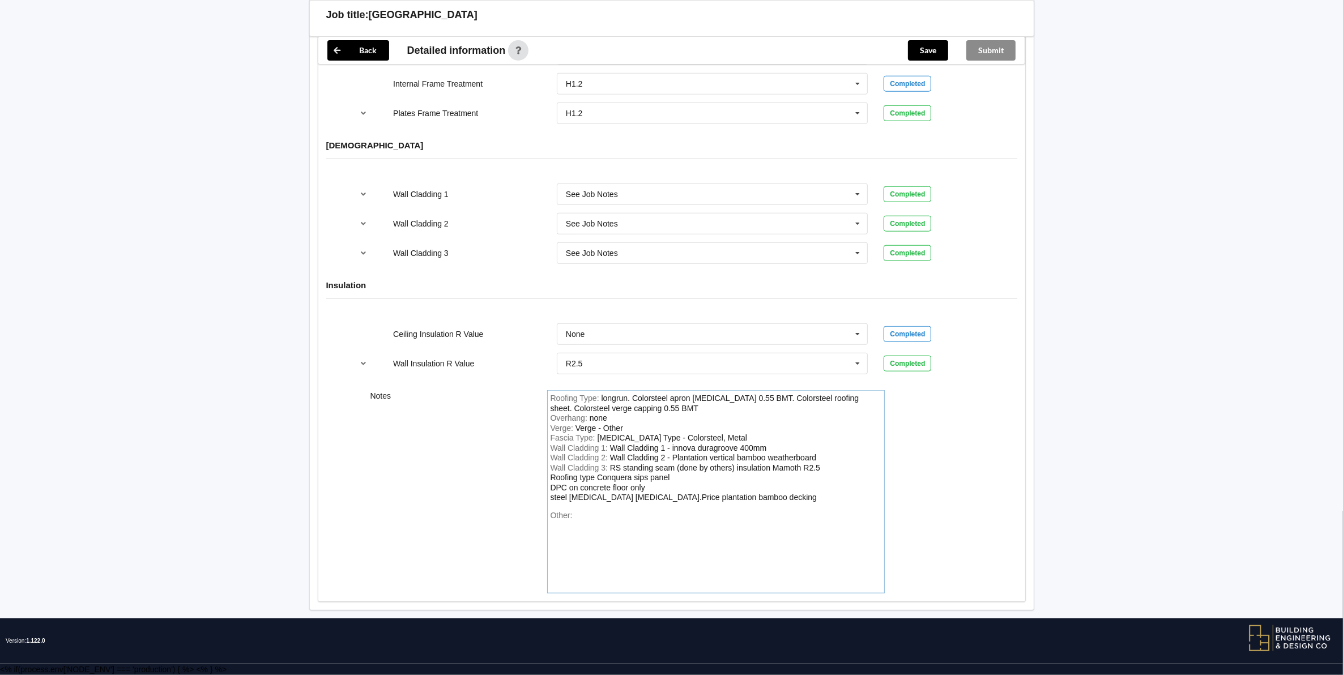
click at [737, 468] on div "RS standing seam (done by others) insulation Mamoth R2.5 Roofing type Conquera …" at bounding box center [685, 482] width 270 height 39
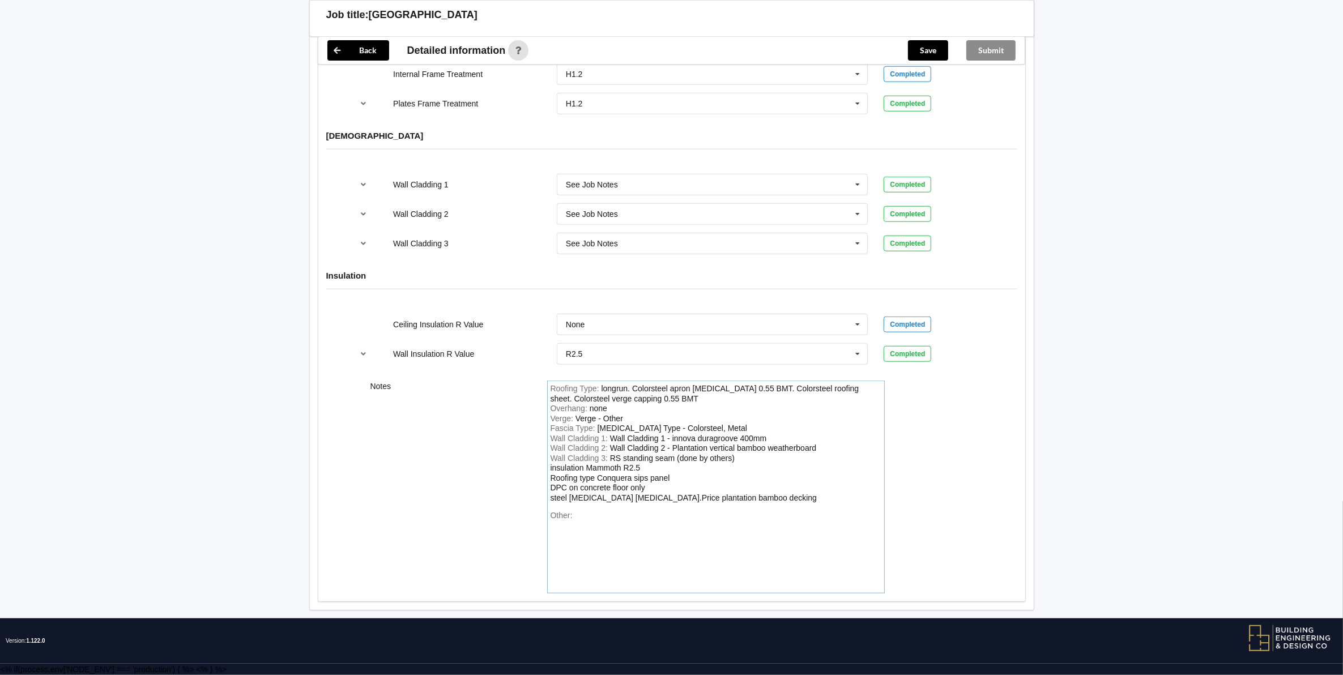
click at [822, 503] on div "Wall Cladding 3 : RS standing seam (done by others) insulation Mammoth R2.5 Roo…" at bounding box center [715, 479] width 331 height 50
click at [551, 480] on div "RS standing seam (done by others) insulation Mammoth R2.5 Roofing type Conquera…" at bounding box center [683, 478] width 267 height 49
click at [714, 539] on div "Other:" at bounding box center [715, 550] width 331 height 79
click at [554, 502] on div "RS standing seam (done by others) Insulation Mammoth R2.5 Roofing type Conquera…" at bounding box center [683, 478] width 267 height 49
click at [626, 502] on div "RS standing seam (done by others) Insulation Mammoth R2.5 Roofing type Conquera…" at bounding box center [684, 478] width 268 height 49
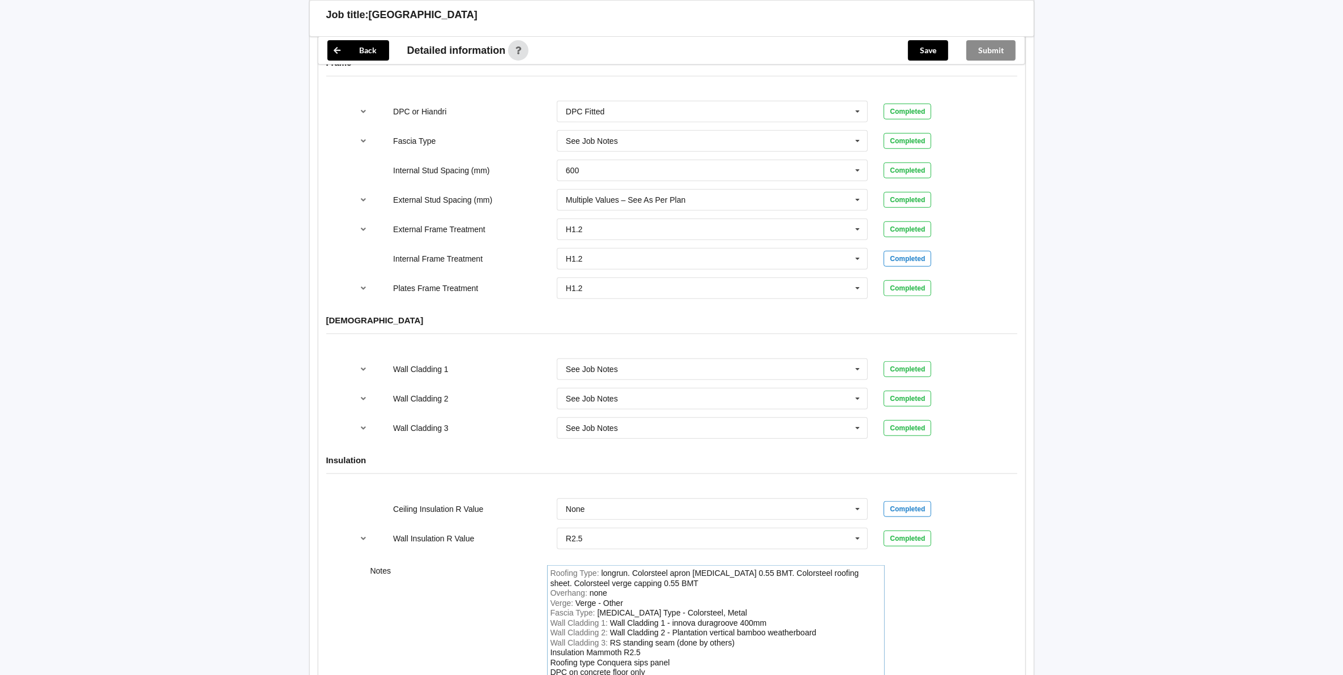
scroll to position [1178, 0]
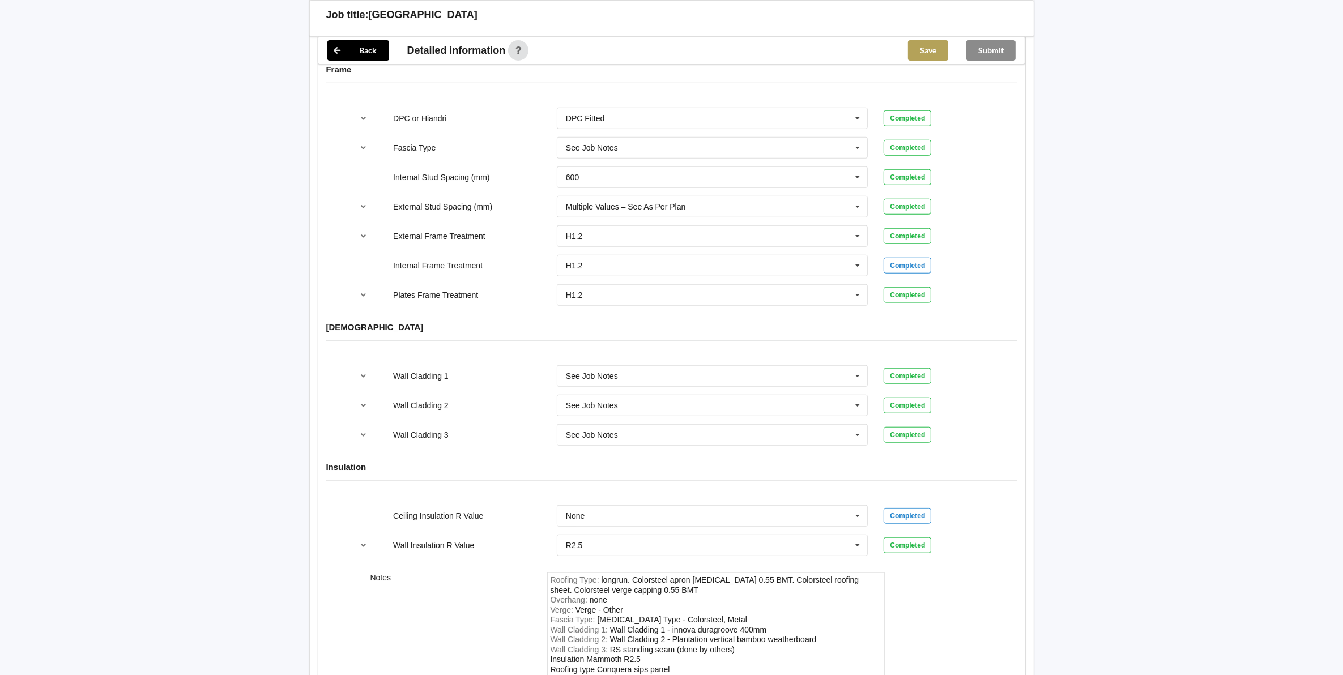
click at [923, 48] on button "Save" at bounding box center [928, 50] width 40 height 20
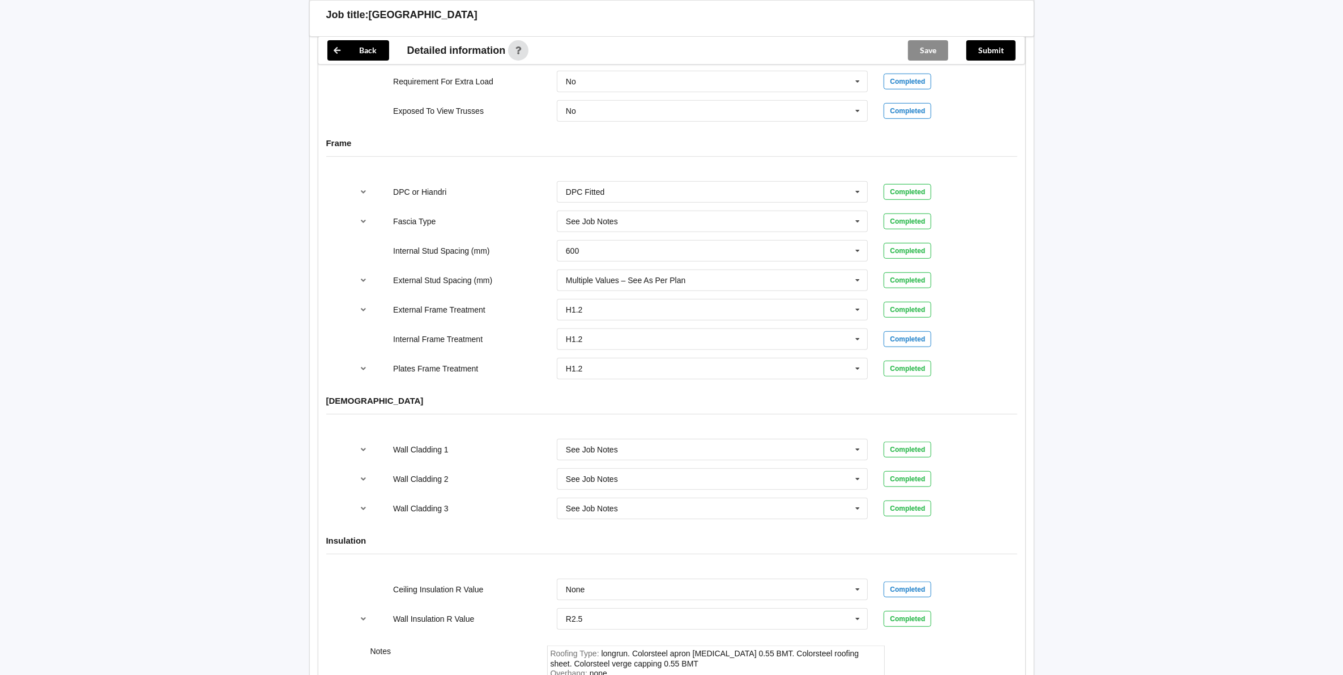
scroll to position [842, 0]
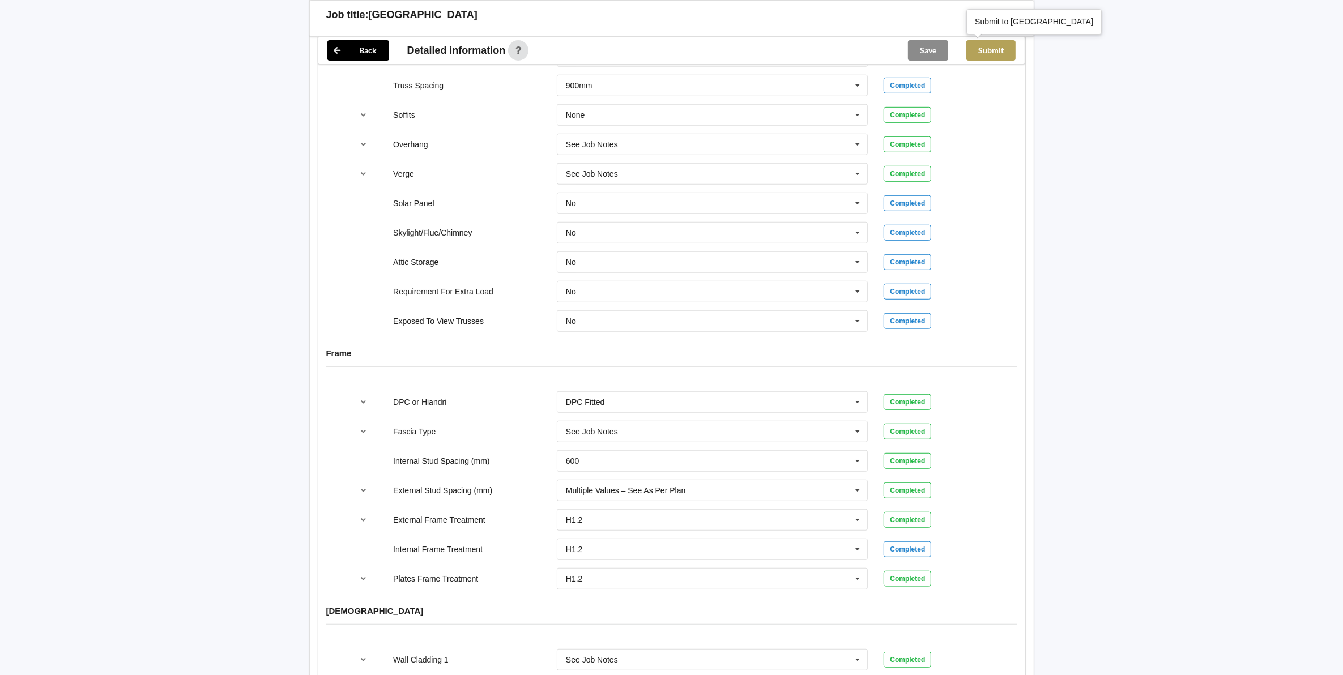
click at [992, 48] on button "Submit" at bounding box center [990, 50] width 49 height 20
